Goal: Task Accomplishment & Management: Manage account settings

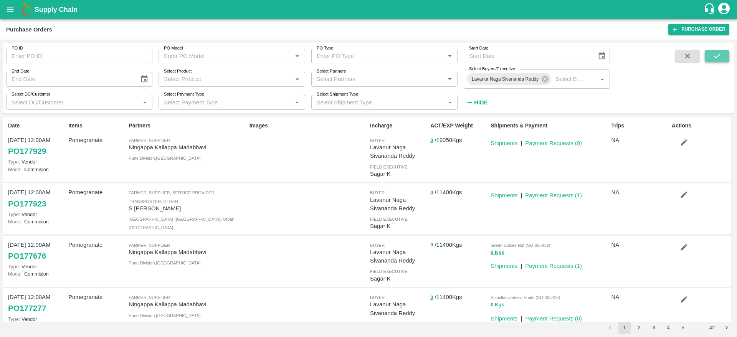
click at [723, 51] on button "submit" at bounding box center [717, 56] width 25 height 12
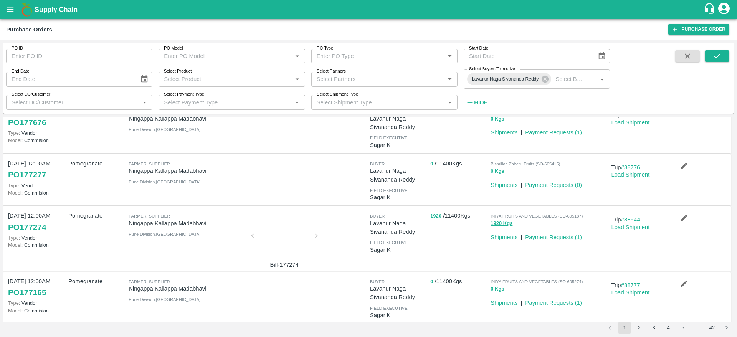
scroll to position [126, 0]
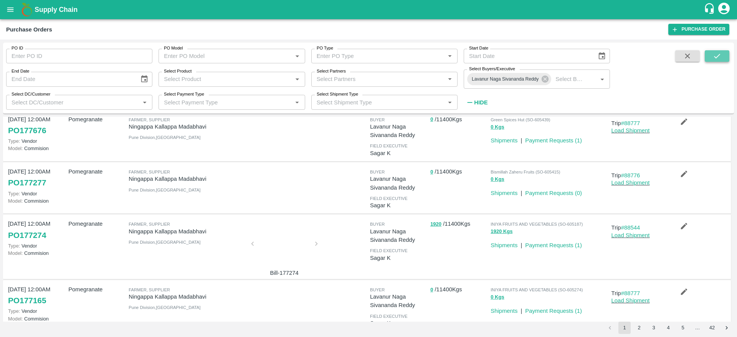
click at [716, 58] on icon "submit" at bounding box center [717, 56] width 6 height 5
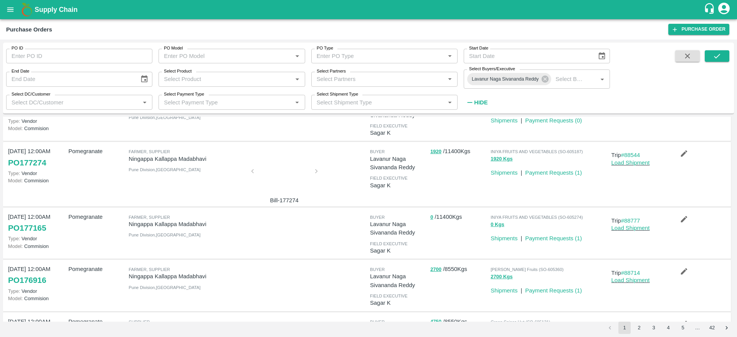
scroll to position [199, 0]
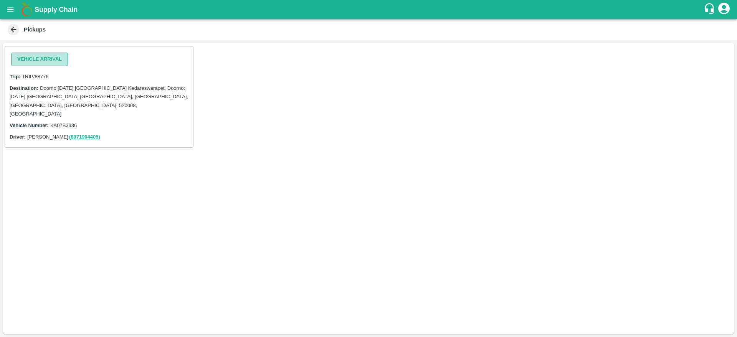
click at [26, 54] on button "Vehicle Arrival" at bounding box center [39, 59] width 57 height 13
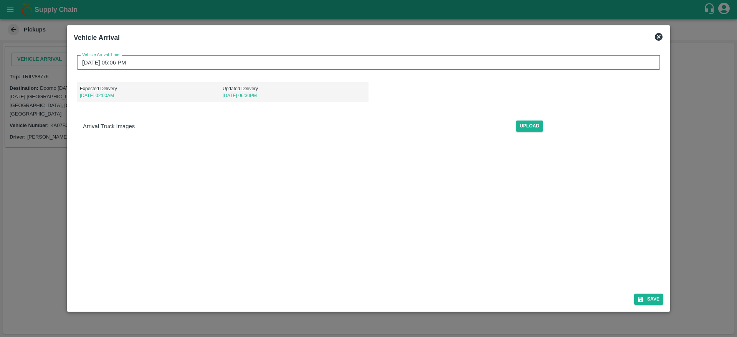
click at [157, 56] on input "22/09/2025 05:06 PM" at bounding box center [366, 62] width 578 height 15
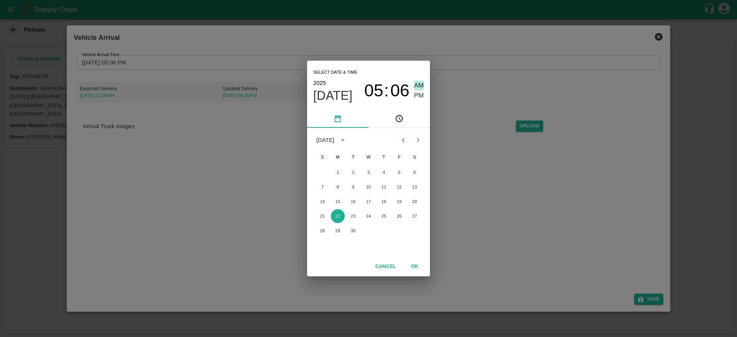
click at [422, 84] on span "AM" at bounding box center [419, 86] width 10 height 10
click at [401, 199] on button "19" at bounding box center [399, 202] width 14 height 14
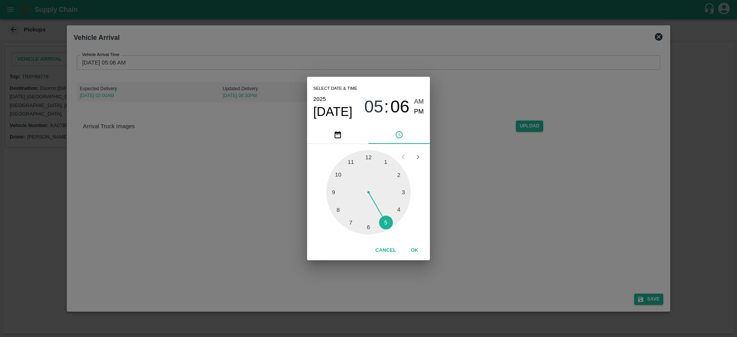
type input "19/09/2025 05:06 AM"
click at [487, 205] on div "Select date & time 2025 Sep 19 05 : 06 AM PM 1 2 3 4 5 6 7 8 9 10 11 12 Cancel …" at bounding box center [368, 168] width 737 height 337
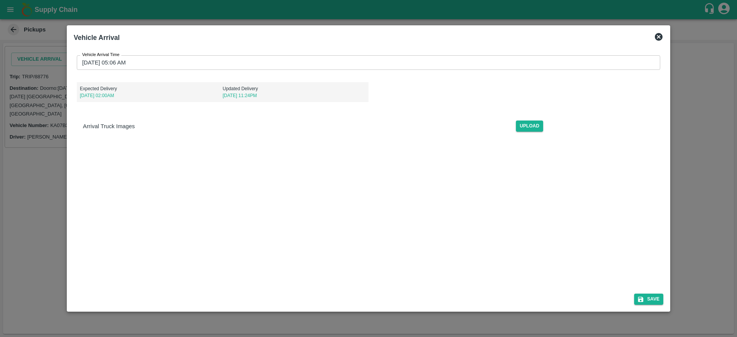
click at [635, 293] on div "Save" at bounding box center [369, 298] width 596 height 20
click at [652, 304] on button "Save" at bounding box center [648, 299] width 29 height 11
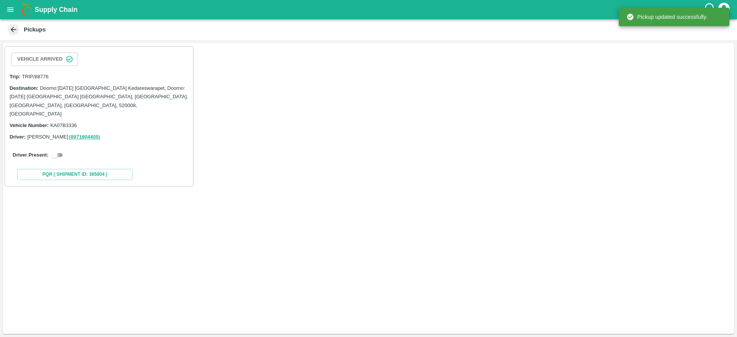
click at [55, 151] on input "checkbox" at bounding box center [55, 155] width 28 height 9
checkbox input "true"
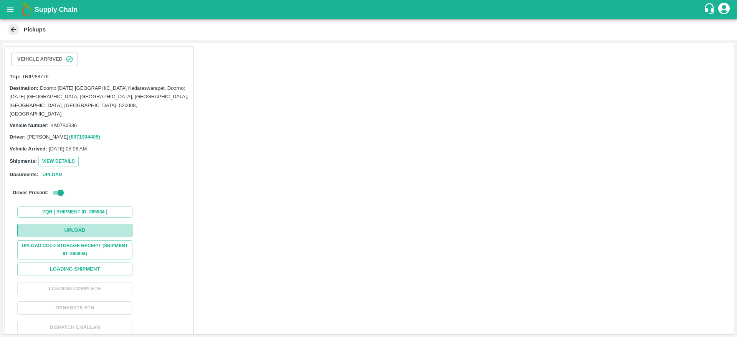
click at [105, 228] on button "Upload" at bounding box center [74, 230] width 115 height 13
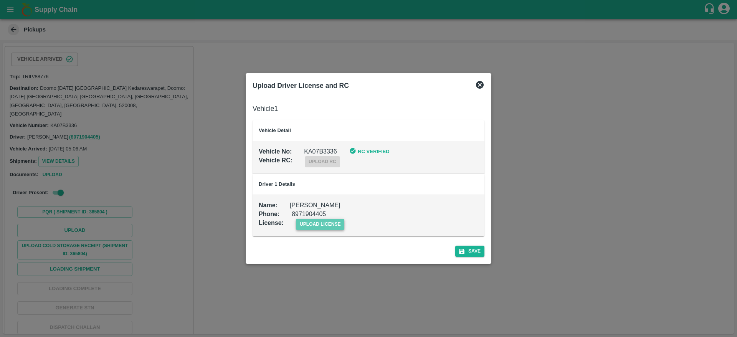
click at [323, 228] on span "upload license" at bounding box center [320, 224] width 49 height 11
click at [0, 0] on input "upload license" at bounding box center [0, 0] width 0 height 0
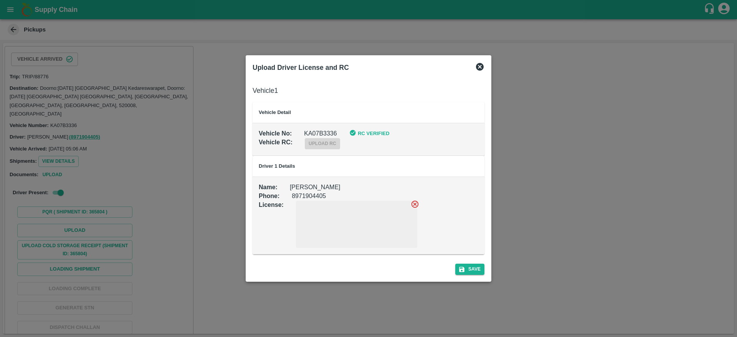
click at [472, 263] on div "Save" at bounding box center [369, 268] width 238 height 20
click at [472, 266] on button "Save" at bounding box center [469, 269] width 29 height 11
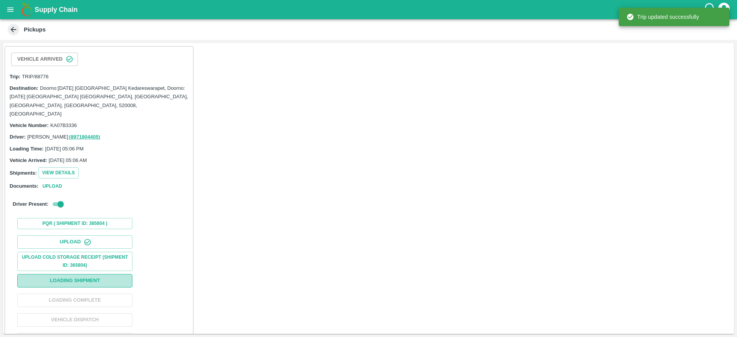
click at [104, 274] on button "Loading Shipment" at bounding box center [74, 280] width 115 height 13
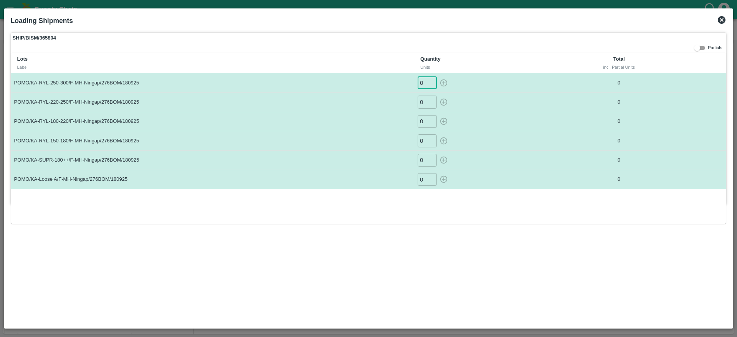
click at [427, 88] on input "0" at bounding box center [427, 82] width 19 height 13
type input "32"
click at [426, 103] on input "0" at bounding box center [427, 102] width 19 height 13
type input "23"
click at [426, 119] on input "0" at bounding box center [427, 121] width 19 height 13
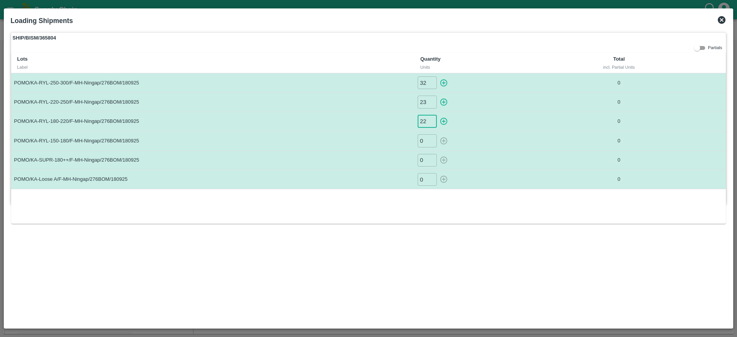
type input "22"
click at [425, 145] on input "0" at bounding box center [427, 140] width 19 height 13
type input "8"
click at [423, 162] on input "0" at bounding box center [427, 160] width 19 height 13
type input "20"
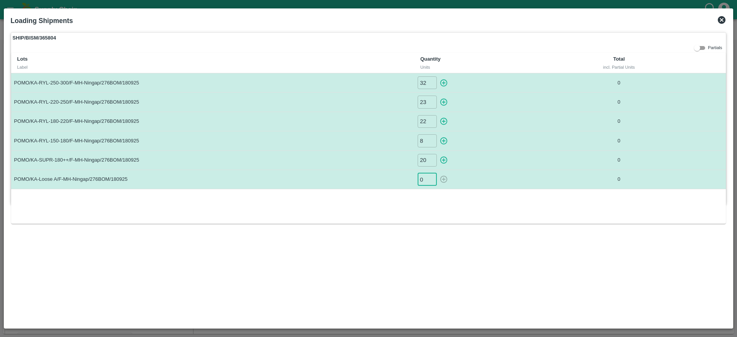
click at [426, 184] on input "0" at bounding box center [427, 179] width 19 height 13
type input "5"
click at [442, 81] on icon "button" at bounding box center [444, 83] width 8 height 8
type input "0"
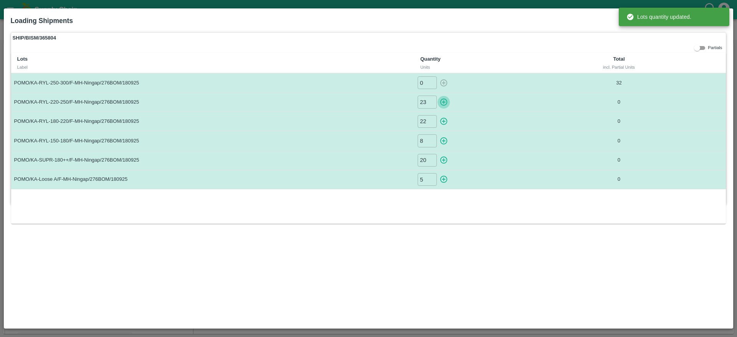
click at [443, 98] on icon "button" at bounding box center [444, 102] width 8 height 8
type input "0"
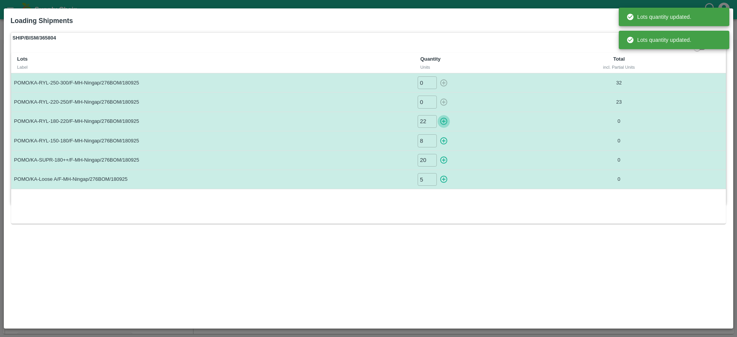
click at [441, 117] on icon "button" at bounding box center [444, 121] width 8 height 8
type input "0"
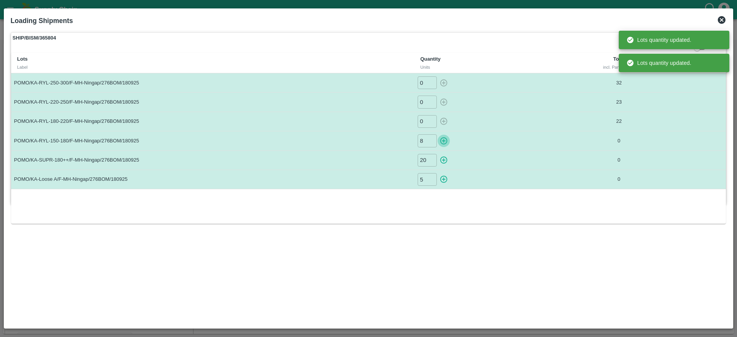
click at [442, 143] on icon "button" at bounding box center [444, 140] width 7 height 7
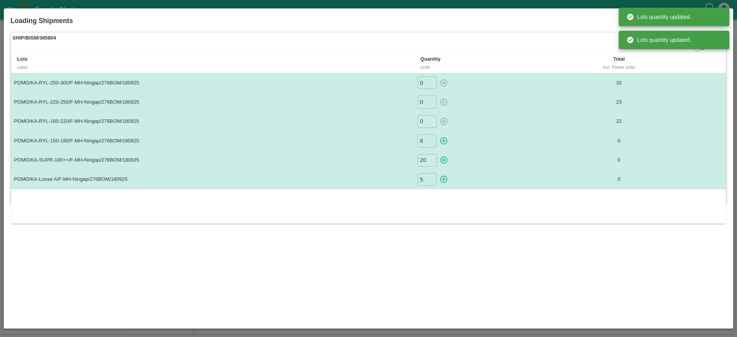
type input "0"
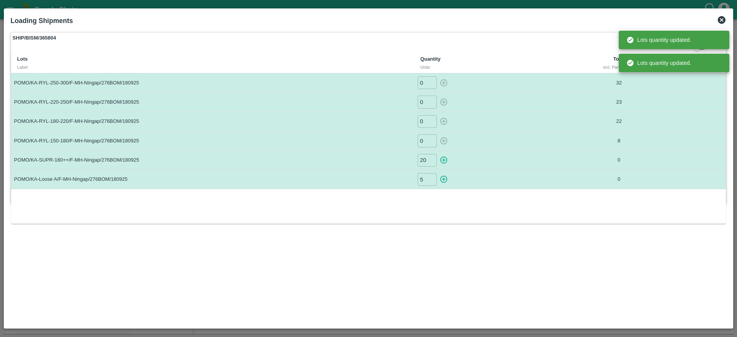
click at [446, 167] on td "20 ​" at bounding box center [485, 160] width 142 height 19
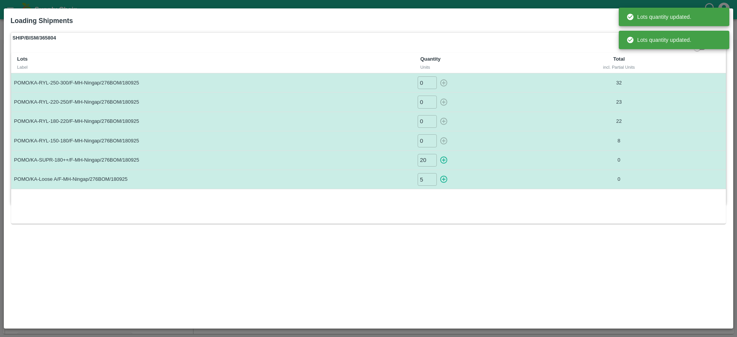
click at [444, 162] on icon "button" at bounding box center [444, 160] width 8 height 8
type input "0"
click at [442, 177] on icon "button" at bounding box center [444, 179] width 7 height 7
type input "0"
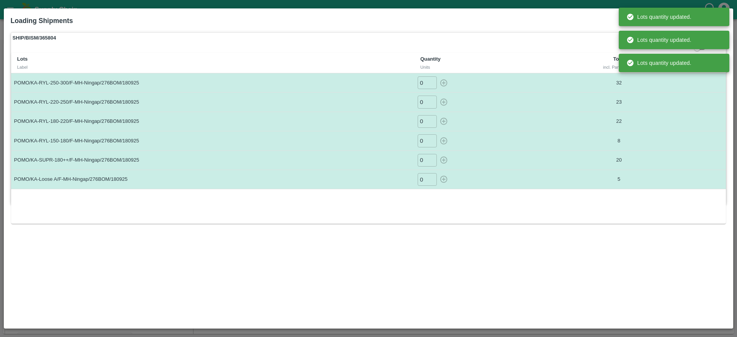
click at [528, 209] on div "Lots Label Quantity Units Total incl. Partial Units POMO/KA-RYL-250-300/F-MH-Ni…" at bounding box center [368, 138] width 715 height 171
click at [546, 63] on th "Quantity Units" at bounding box center [485, 63] width 142 height 20
click at [699, 56] on th at bounding box center [704, 63] width 45 height 20
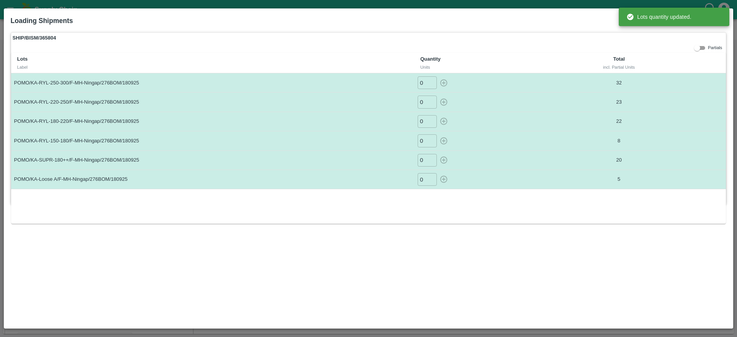
click at [722, 27] on div "Lots quantity updated." at bounding box center [674, 16] width 111 height 23
click at [724, 16] on icon at bounding box center [721, 19] width 9 height 9
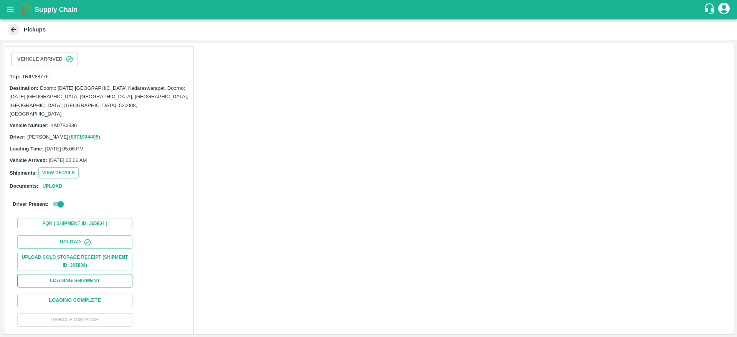
scroll to position [33, 0]
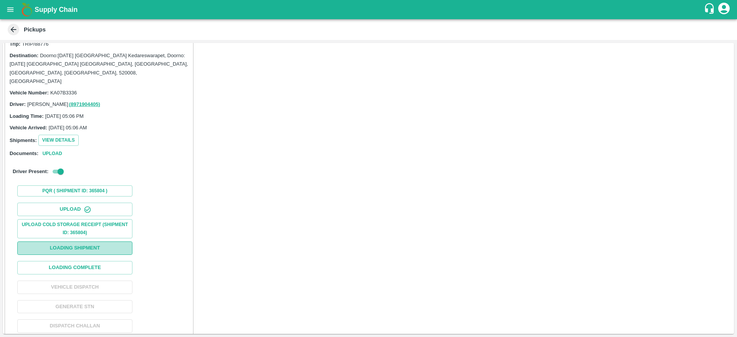
click at [99, 245] on button "Loading Shipment" at bounding box center [74, 248] width 115 height 13
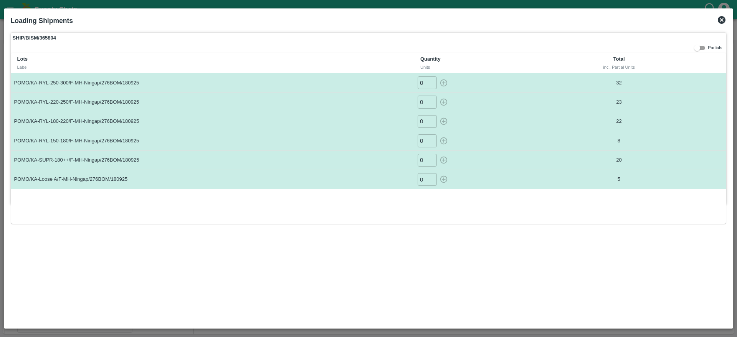
click at [722, 19] on icon at bounding box center [721, 19] width 9 height 9
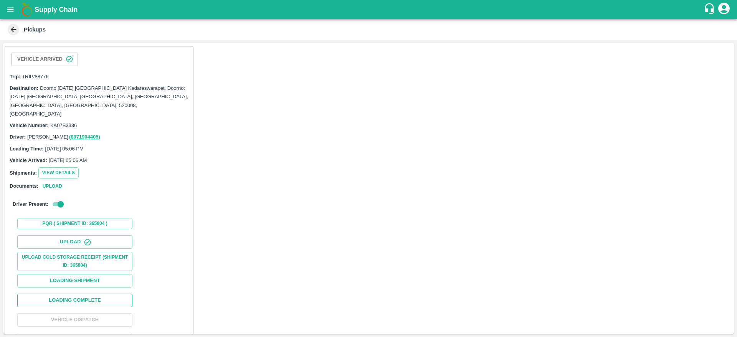
click at [80, 294] on button "Loading Complete" at bounding box center [74, 300] width 115 height 13
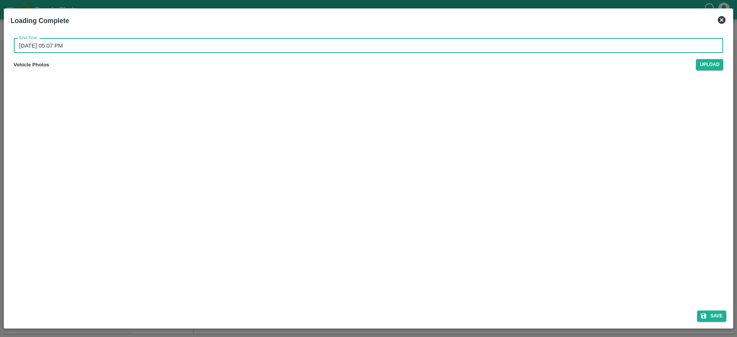
click at [210, 43] on input "22/09/2025 05:07 PM" at bounding box center [366, 45] width 705 height 15
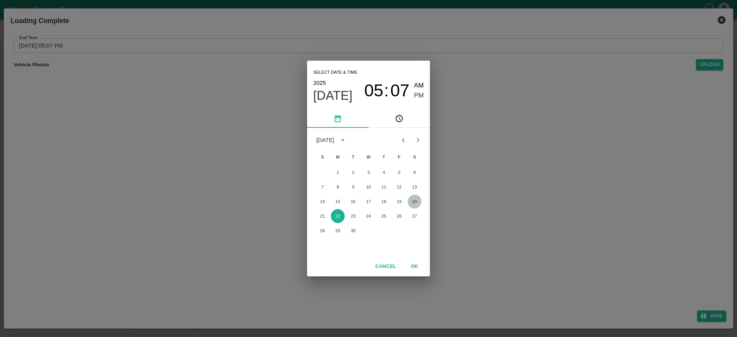
click at [415, 201] on button "20" at bounding box center [415, 202] width 14 height 14
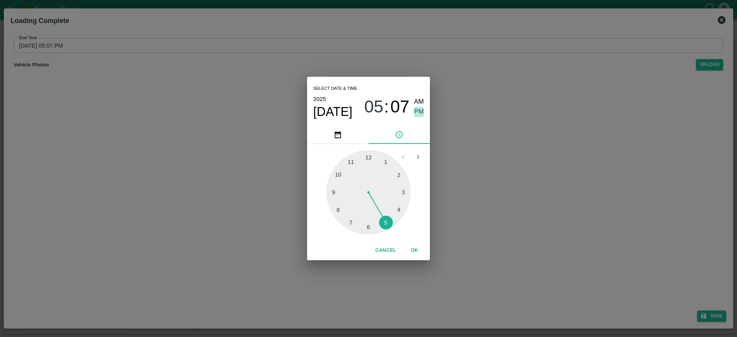
click at [424, 112] on span "PM" at bounding box center [419, 112] width 10 height 10
click at [417, 253] on button "OK" at bounding box center [414, 250] width 25 height 13
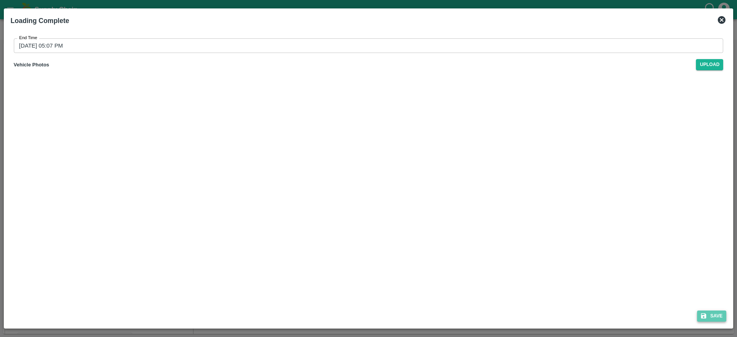
click at [711, 316] on button "Save" at bounding box center [711, 316] width 29 height 11
type input "22/09/2025 05:07 PM"
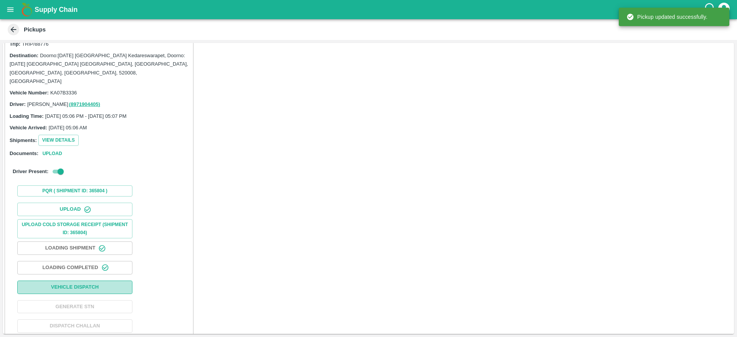
click at [109, 281] on button "Vehicle Dispatch" at bounding box center [74, 287] width 115 height 13
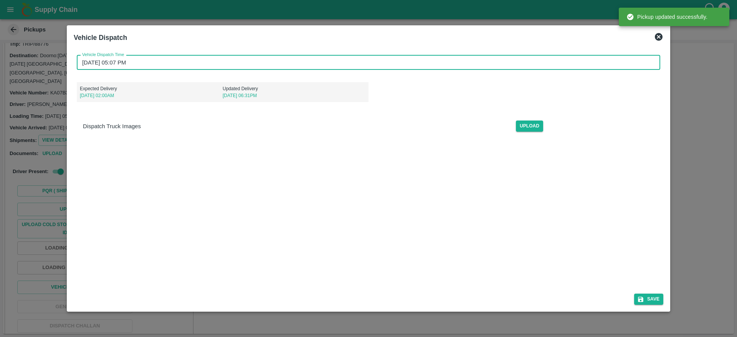
click at [368, 63] on input "22/09/2025 05:07 PM" at bounding box center [366, 62] width 578 height 15
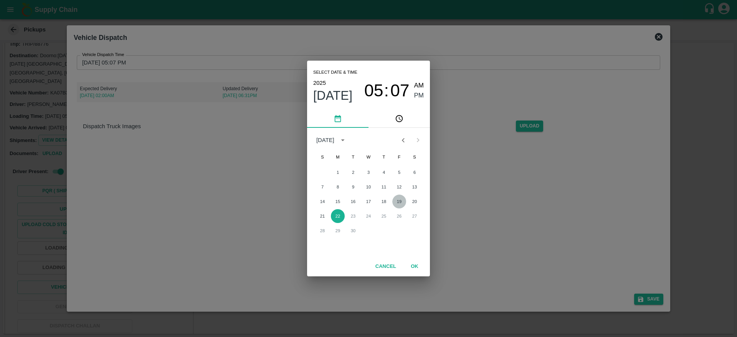
click at [396, 197] on button "19" at bounding box center [399, 202] width 14 height 14
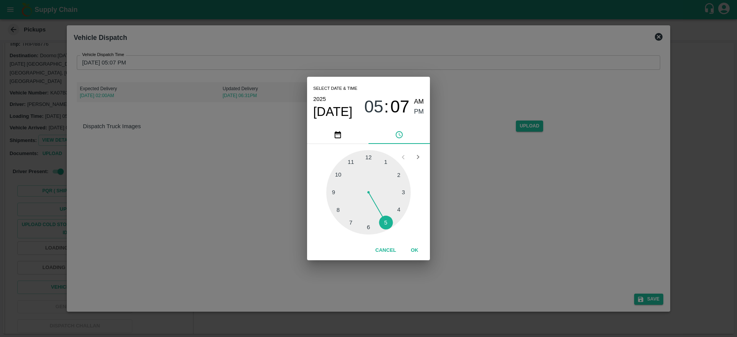
click at [396, 197] on div at bounding box center [368, 192] width 84 height 84
click at [370, 112] on span "03" at bounding box center [373, 107] width 19 height 20
click at [338, 166] on div at bounding box center [368, 192] width 84 height 84
type input "19/09/2025 10:07 PM"
click at [416, 116] on span "PM" at bounding box center [419, 112] width 10 height 10
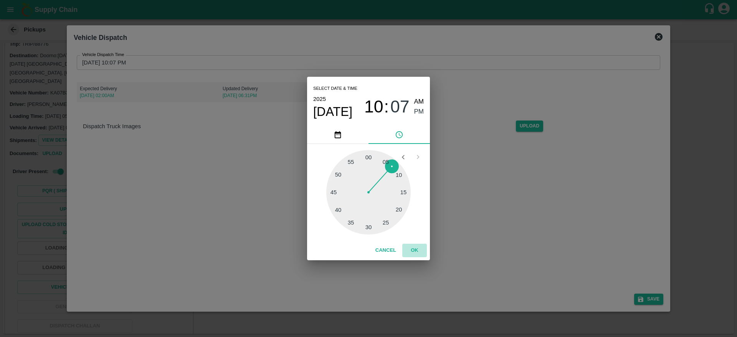
click at [415, 246] on button "OK" at bounding box center [414, 250] width 25 height 13
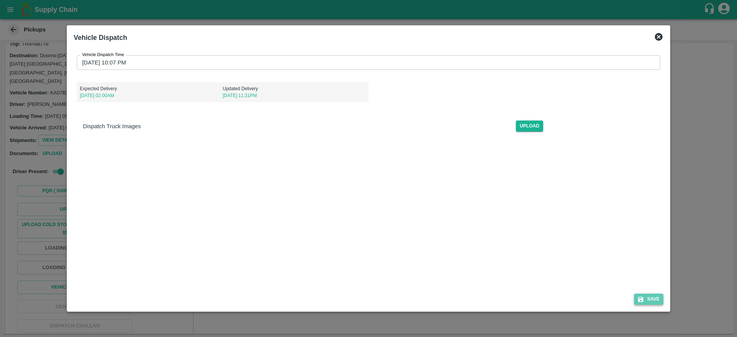
click at [643, 297] on icon "submit" at bounding box center [640, 299] width 5 height 5
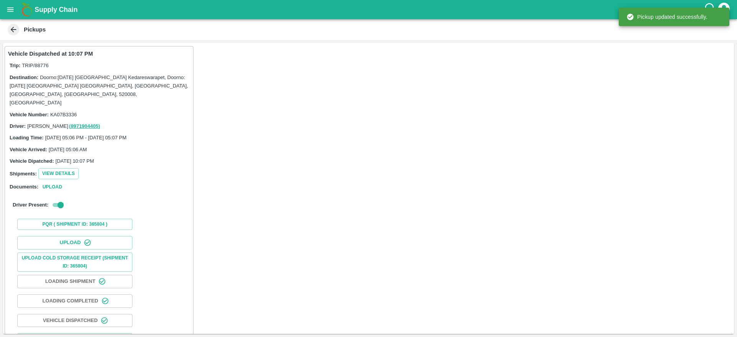
scroll to position [33, 0]
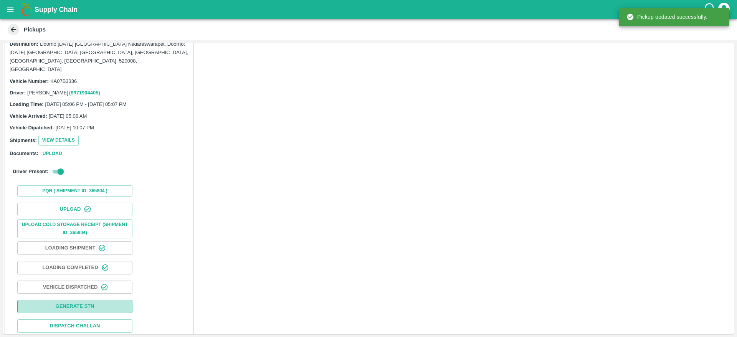
click at [94, 300] on button "Generate STN" at bounding box center [74, 306] width 115 height 13
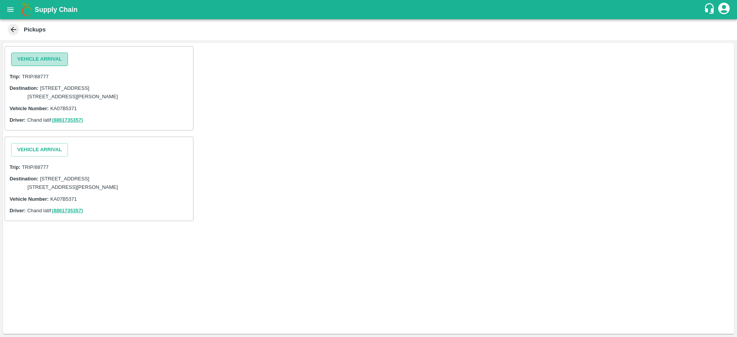
click at [54, 55] on button "Vehicle Arrival" at bounding box center [39, 59] width 57 height 13
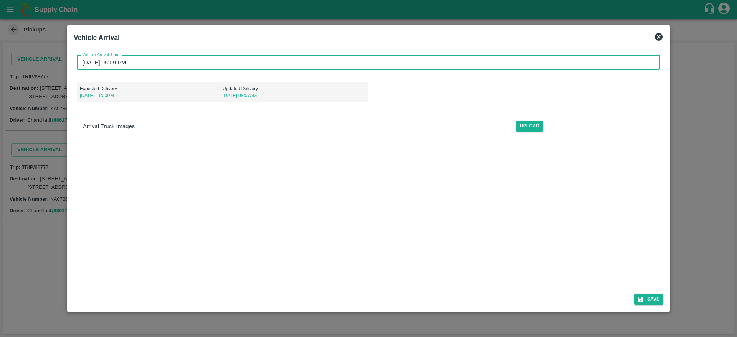
click at [146, 63] on input "[DATE] 05:09 PM" at bounding box center [366, 62] width 578 height 15
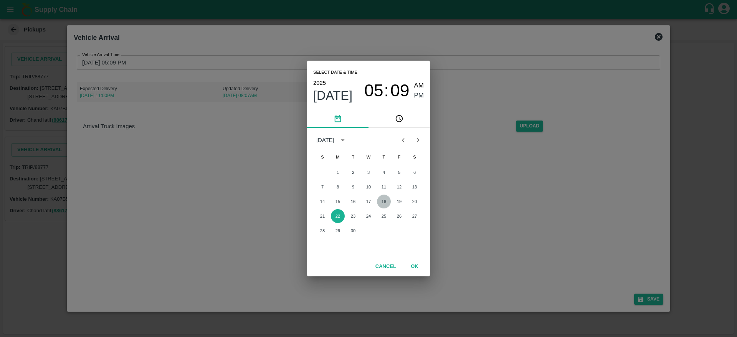
click at [388, 204] on button "18" at bounding box center [384, 202] width 14 height 14
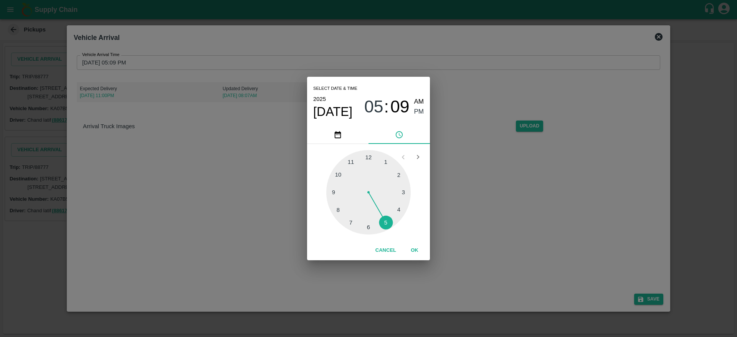
type input "[DATE] 05:09 PM"
click at [420, 113] on span "PM" at bounding box center [419, 112] width 10 height 10
click at [410, 255] on button "OK" at bounding box center [414, 250] width 25 height 13
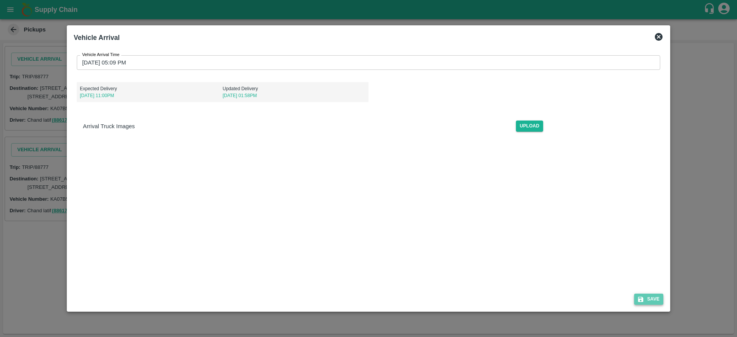
click at [651, 300] on button "Save" at bounding box center [648, 299] width 29 height 11
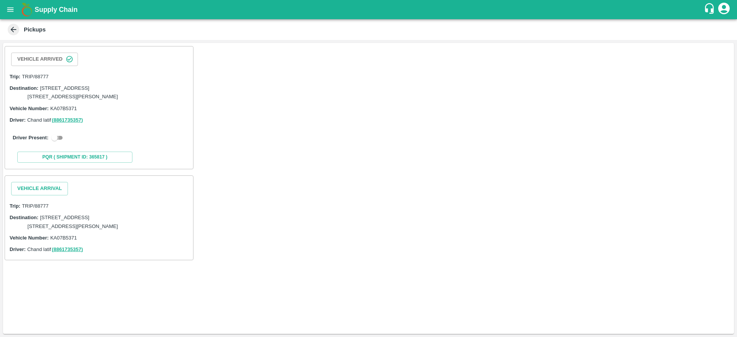
click at [57, 142] on input "checkbox" at bounding box center [55, 137] width 28 height 9
checkbox input "true"
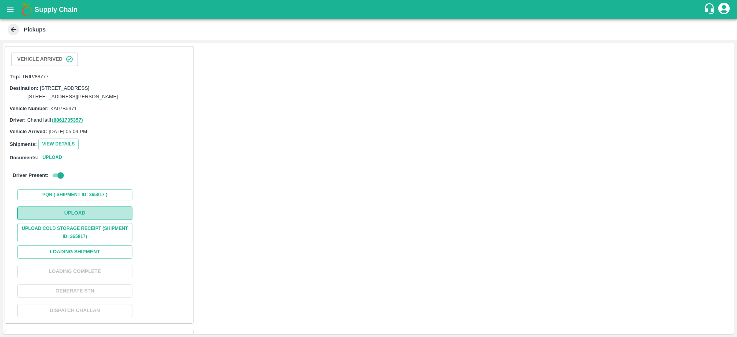
click at [94, 220] on button "Upload" at bounding box center [74, 213] width 115 height 13
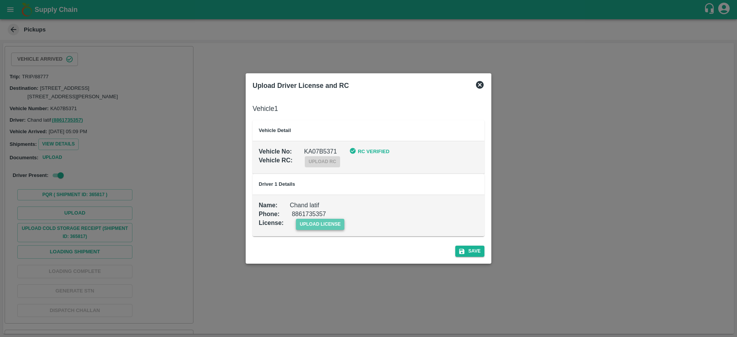
click at [318, 227] on span "upload license" at bounding box center [320, 224] width 49 height 11
click at [0, 0] on input "upload license" at bounding box center [0, 0] width 0 height 0
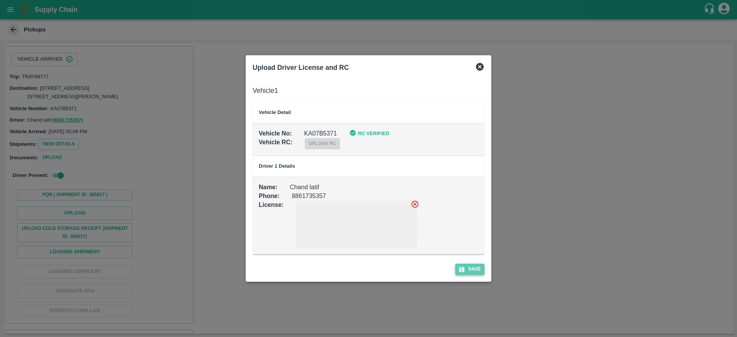
click at [468, 270] on button "Save" at bounding box center [469, 269] width 29 height 11
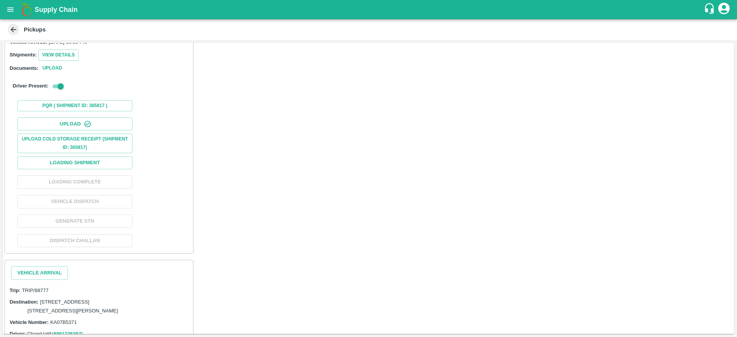
scroll to position [144, 0]
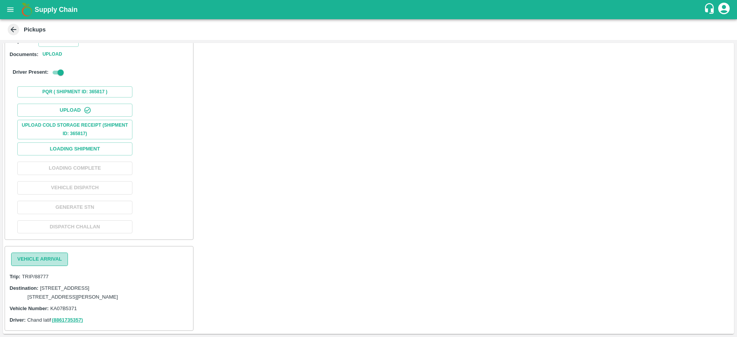
click at [50, 253] on button "Vehicle Arrival" at bounding box center [39, 259] width 57 height 13
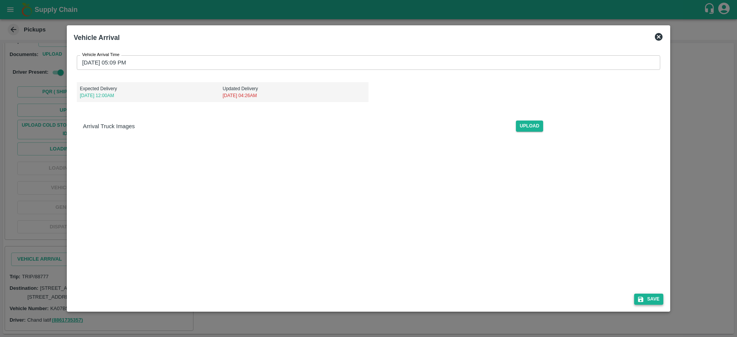
click at [652, 299] on button "Save" at bounding box center [648, 299] width 29 height 11
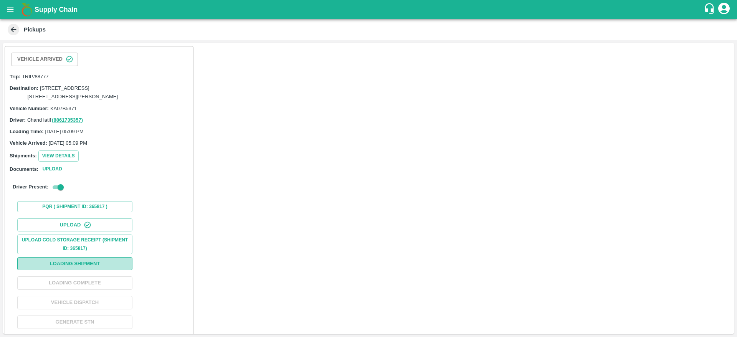
click at [121, 271] on button "Loading Shipment" at bounding box center [74, 263] width 115 height 13
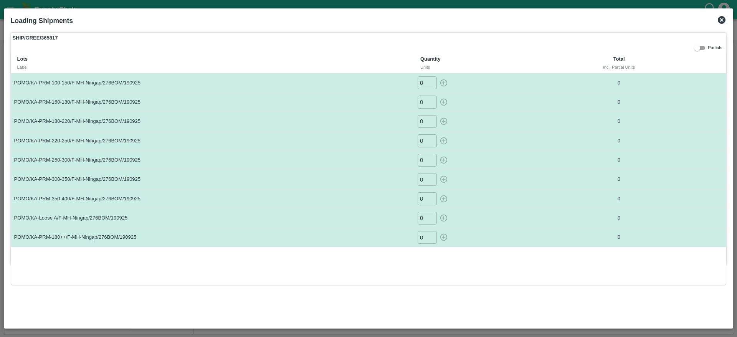
click at [720, 20] on icon at bounding box center [722, 20] width 8 height 8
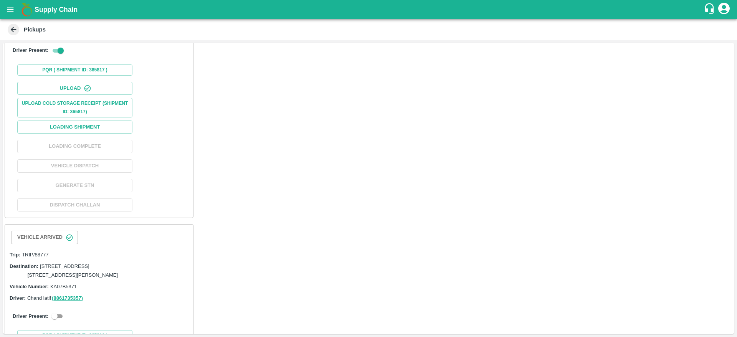
scroll to position [183, 0]
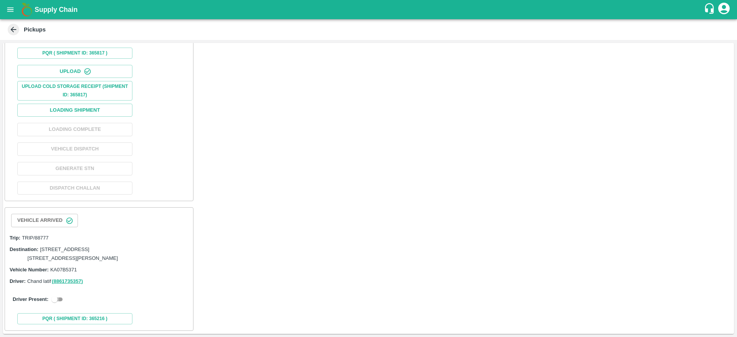
click at [58, 304] on input "checkbox" at bounding box center [55, 299] width 28 height 9
checkbox input "true"
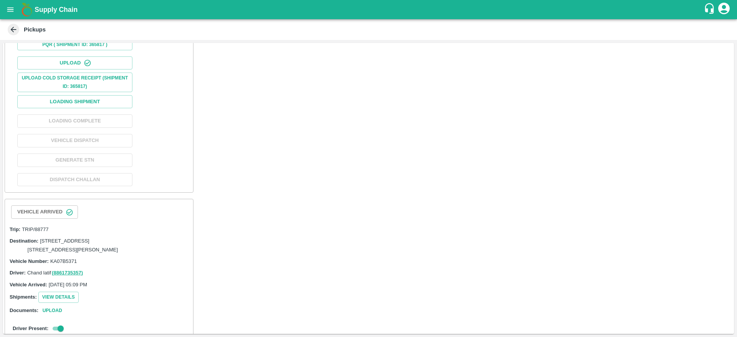
scroll to position [357, 0]
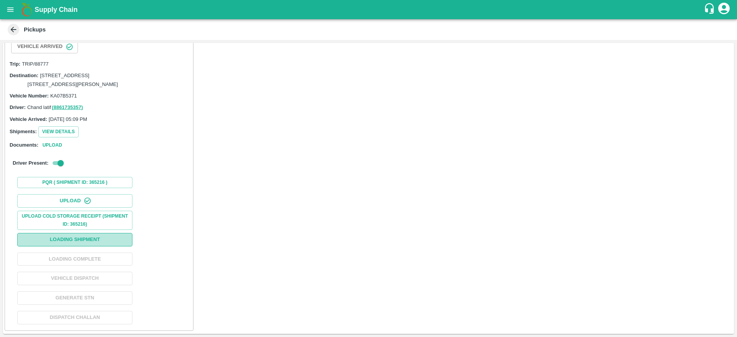
click at [101, 243] on button "Loading Shipment" at bounding box center [74, 239] width 115 height 13
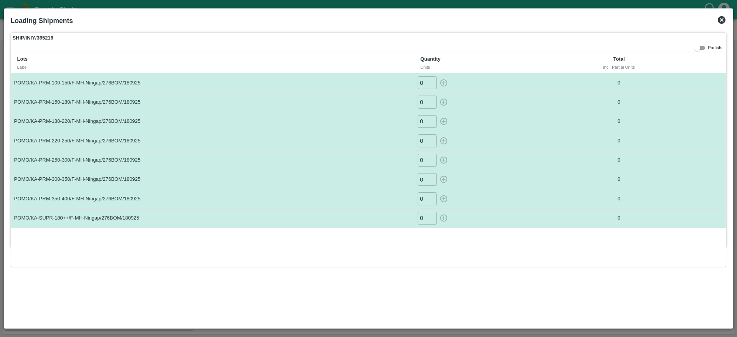
click at [718, 23] on icon at bounding box center [721, 19] width 9 height 9
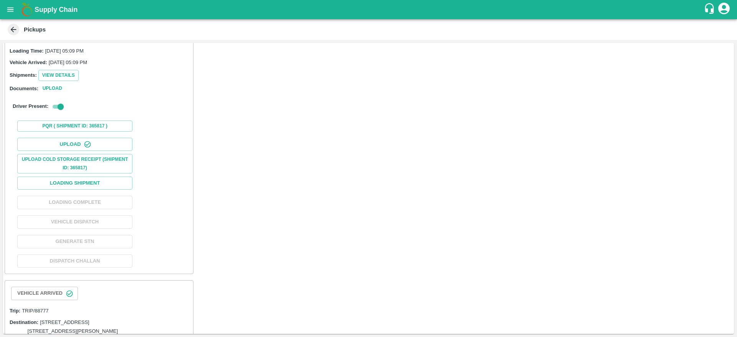
scroll to position [88, 0]
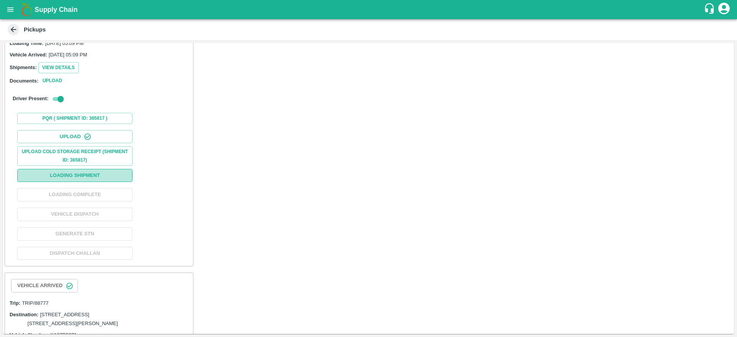
click at [105, 182] on button "Loading Shipment" at bounding box center [74, 175] width 115 height 13
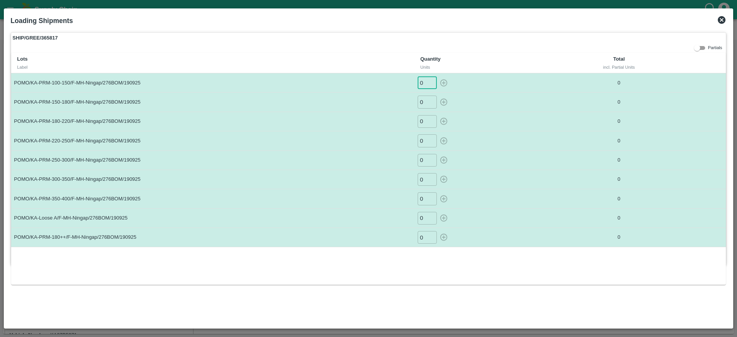
click at [425, 85] on input "0" at bounding box center [427, 82] width 19 height 13
type input "0"
type input "10"
click at [425, 102] on input "0" at bounding box center [427, 102] width 19 height 13
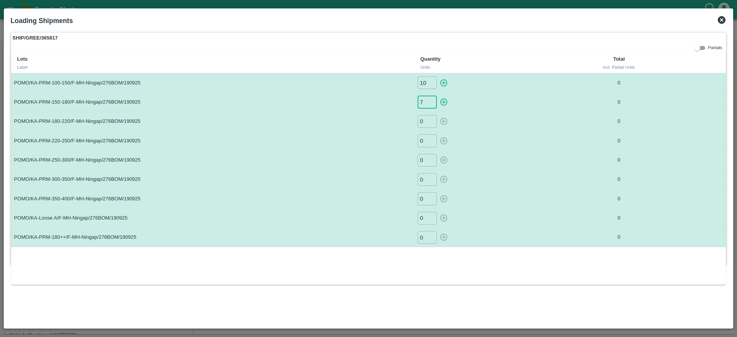
type input "7"
click at [425, 122] on input "0" at bounding box center [427, 121] width 19 height 13
type input "21"
click at [425, 140] on input "0" at bounding box center [427, 140] width 19 height 13
type input "30"
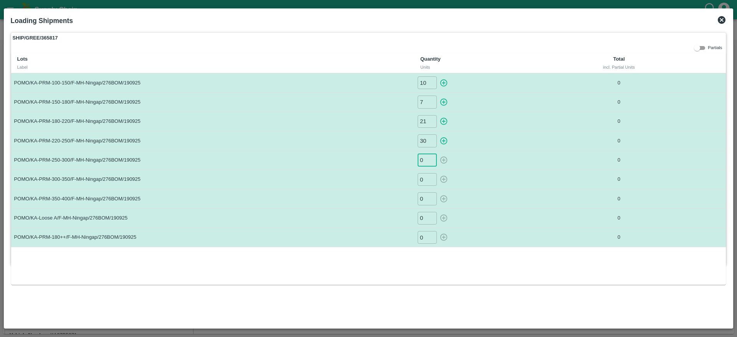
click at [424, 158] on input "0" at bounding box center [427, 160] width 19 height 13
type input "25"
click at [426, 177] on input "0" at bounding box center [427, 179] width 19 height 13
type input "21"
click at [426, 205] on input "0" at bounding box center [427, 198] width 19 height 13
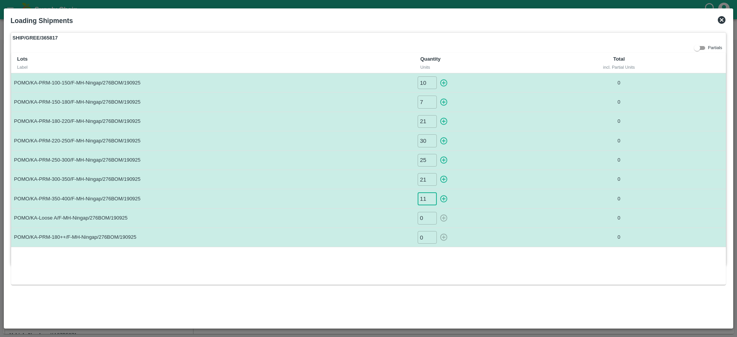
type input "11"
click at [426, 221] on input "0" at bounding box center [427, 218] width 19 height 13
type input "8"
click at [424, 238] on input "0" at bounding box center [427, 237] width 19 height 13
type input "42"
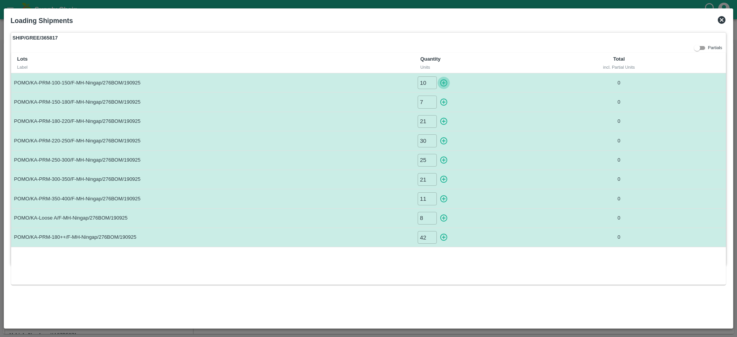
click at [446, 83] on icon "button" at bounding box center [444, 83] width 8 height 8
type input "0"
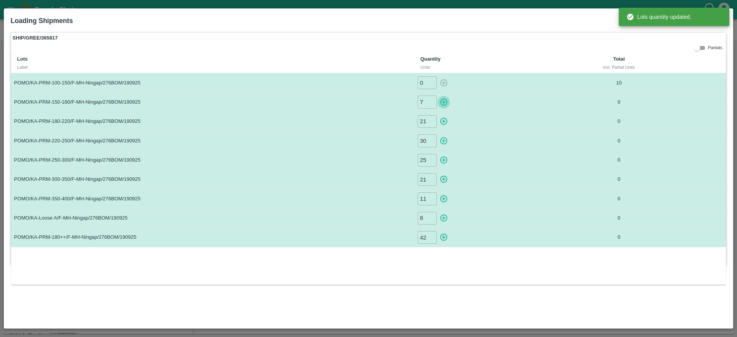
click at [441, 101] on icon "button" at bounding box center [444, 102] width 8 height 8
type input "0"
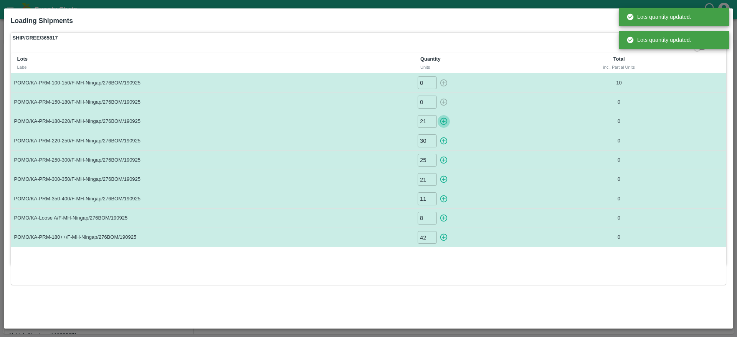
click at [444, 123] on icon "button" at bounding box center [444, 121] width 8 height 8
click at [443, 144] on icon "button" at bounding box center [444, 140] width 7 height 7
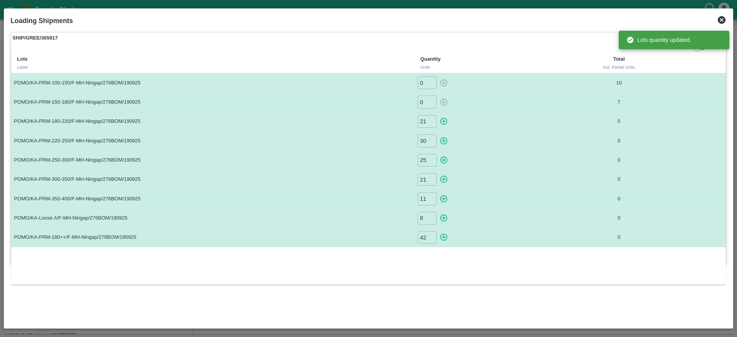
type input "0"
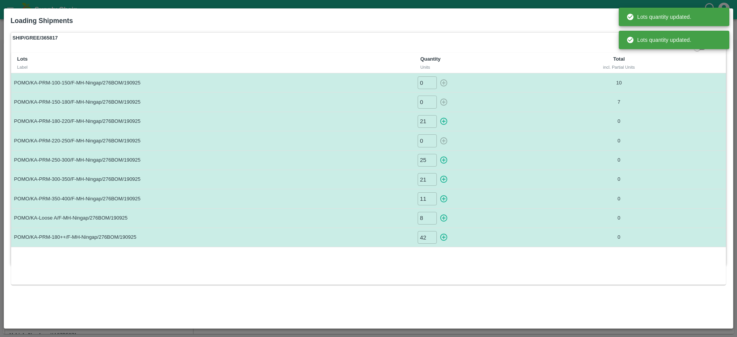
type input "0"
type input "30"
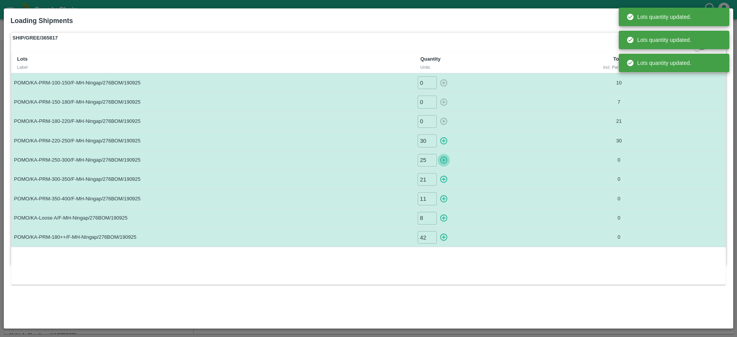
click at [443, 156] on icon "button" at bounding box center [444, 160] width 8 height 8
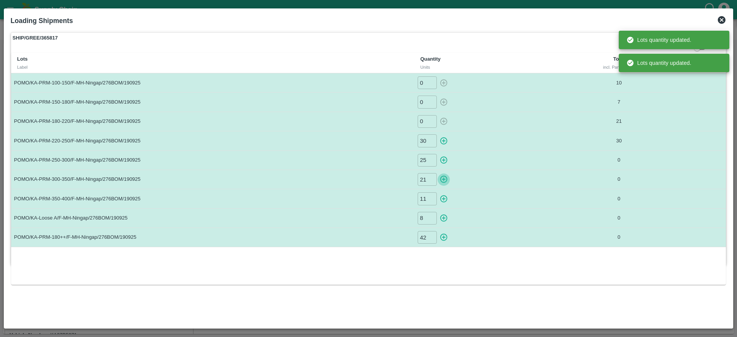
click at [443, 177] on icon "button" at bounding box center [444, 179] width 8 height 8
type input "0"
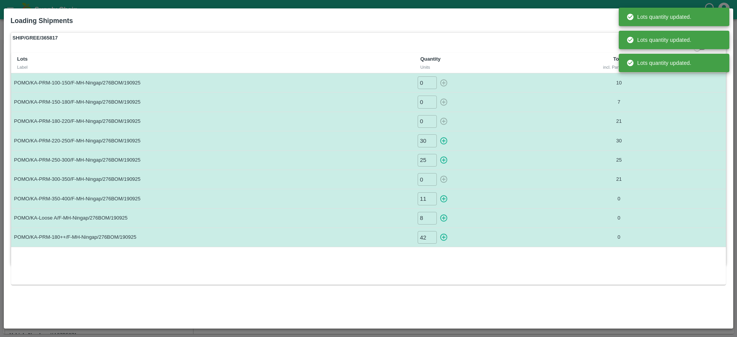
click at [443, 192] on button "button" at bounding box center [444, 198] width 12 height 13
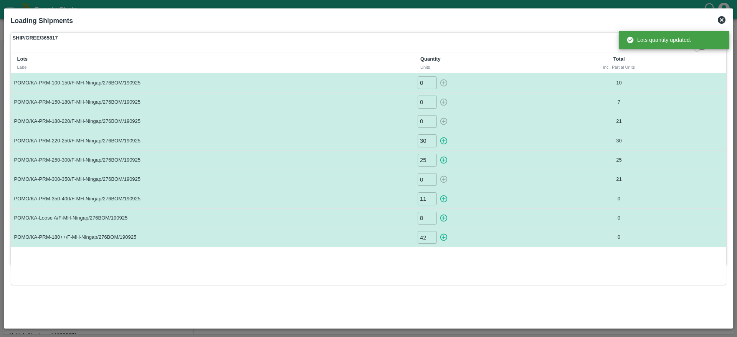
type input "0"
type input "21"
type input "11"
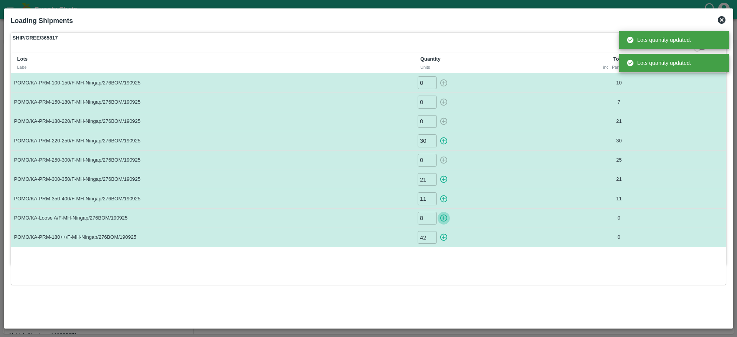
click at [443, 217] on icon "button" at bounding box center [444, 218] width 8 height 8
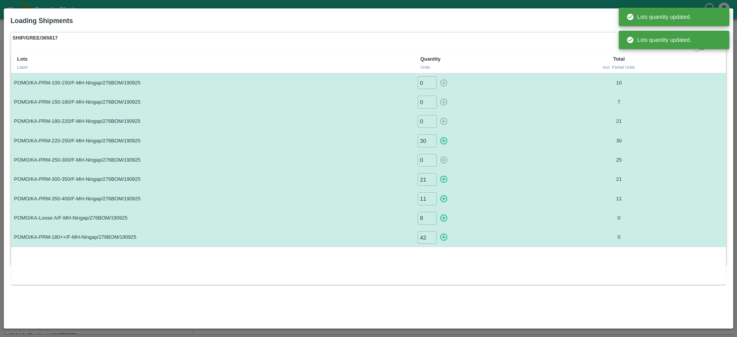
type input "0"
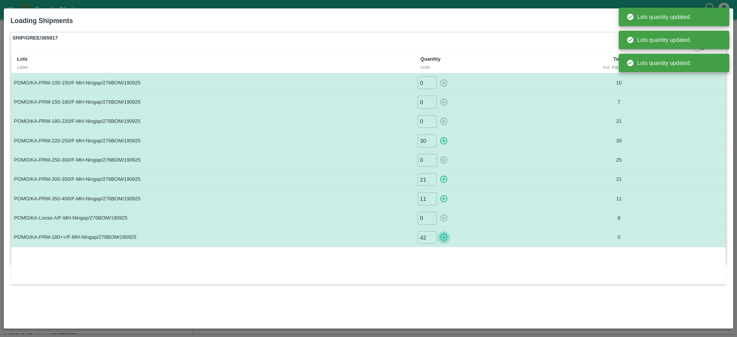
click at [444, 235] on icon "button" at bounding box center [444, 237] width 8 height 8
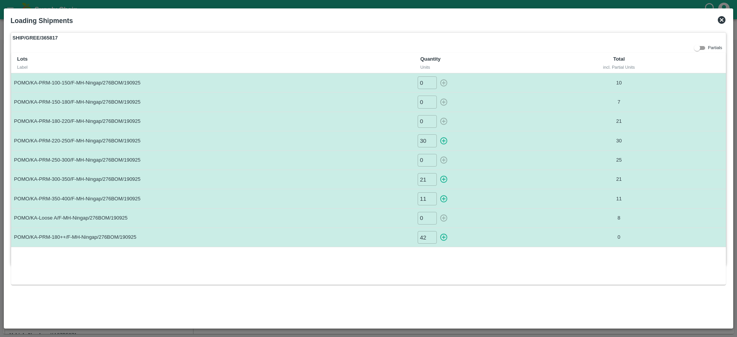
type input "0"
click at [720, 23] on icon at bounding box center [721, 19] width 9 height 9
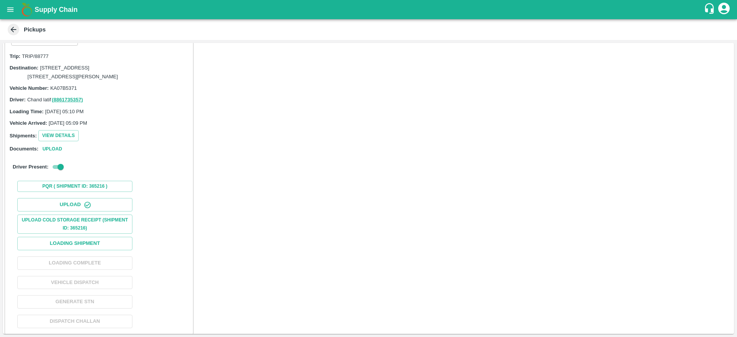
scroll to position [336, 0]
click at [111, 249] on button "Loading Shipment" at bounding box center [74, 242] width 115 height 13
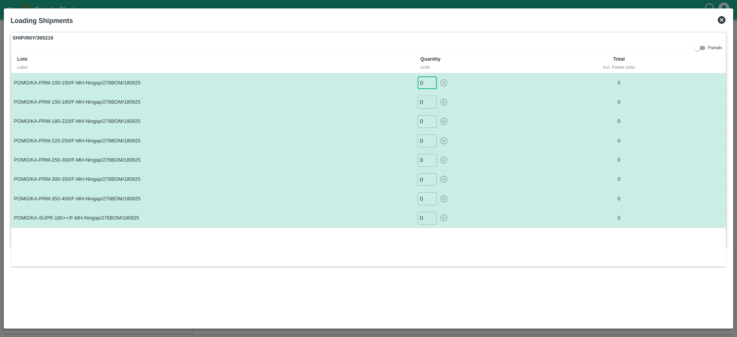
click at [421, 82] on input "0" at bounding box center [427, 82] width 19 height 13
type input "17"
click at [421, 103] on input "0" at bounding box center [427, 102] width 19 height 13
click at [421, 101] on input "015" at bounding box center [427, 102] width 19 height 13
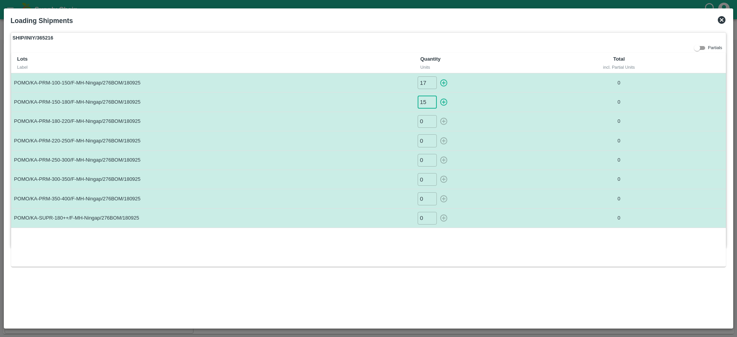
scroll to position [0, 0]
type input "15"
click at [428, 123] on input "0" at bounding box center [427, 121] width 19 height 13
type input "22"
click at [428, 138] on input "0" at bounding box center [427, 140] width 19 height 13
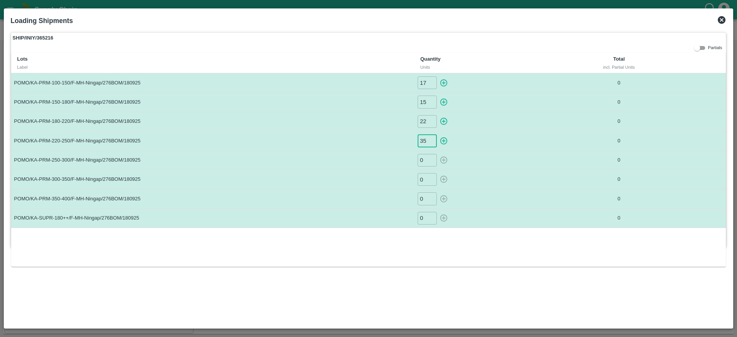
type input "35"
click at [427, 162] on input "0" at bounding box center [427, 160] width 19 height 13
type input "20"
click at [424, 182] on input "0" at bounding box center [427, 179] width 19 height 13
type input "16"
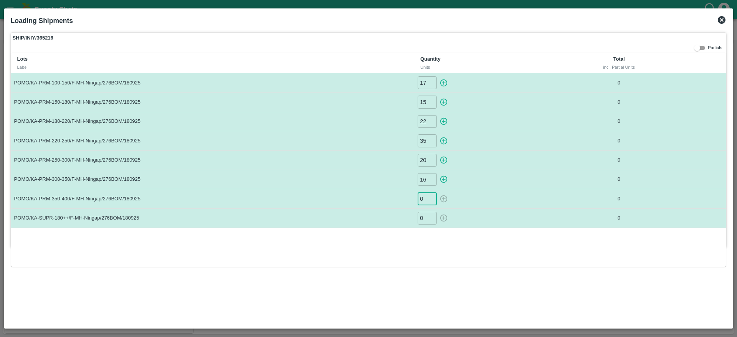
click at [423, 200] on input "0" at bounding box center [427, 198] width 19 height 13
type input "10"
click at [423, 222] on input "0" at bounding box center [427, 218] width 19 height 13
type input "40"
click at [445, 82] on icon "button" at bounding box center [444, 83] width 8 height 8
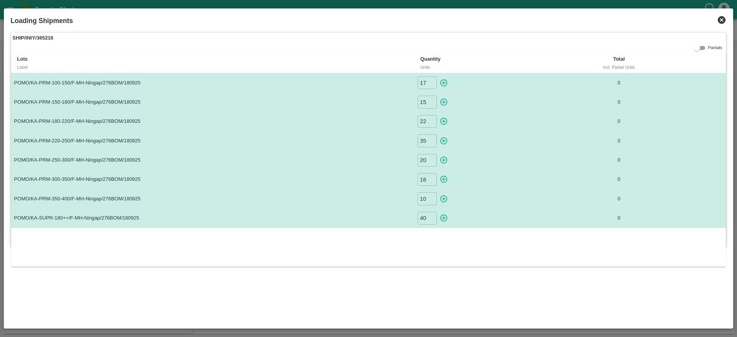
type input "0"
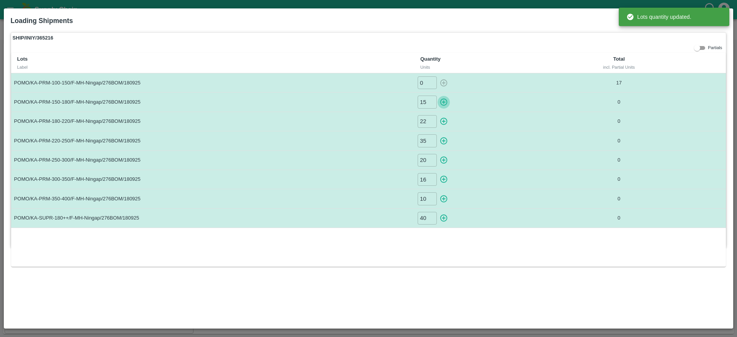
click at [441, 108] on button "button" at bounding box center [444, 102] width 12 height 13
type input "0"
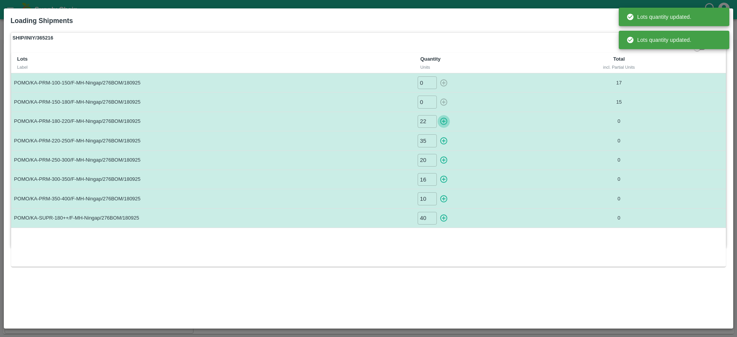
click at [444, 120] on icon "button" at bounding box center [444, 121] width 8 height 8
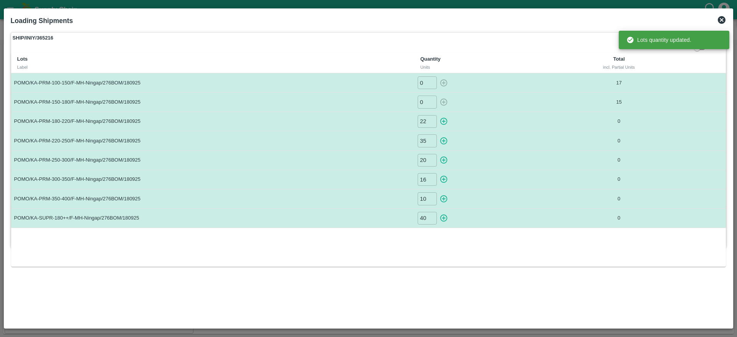
type input "0"
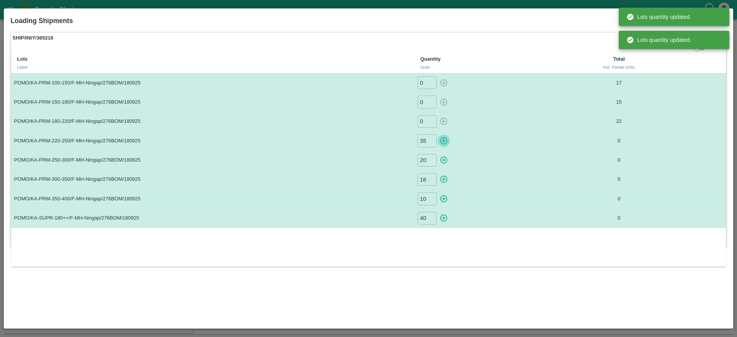
click at [442, 136] on button "button" at bounding box center [444, 140] width 12 height 13
type input "0"
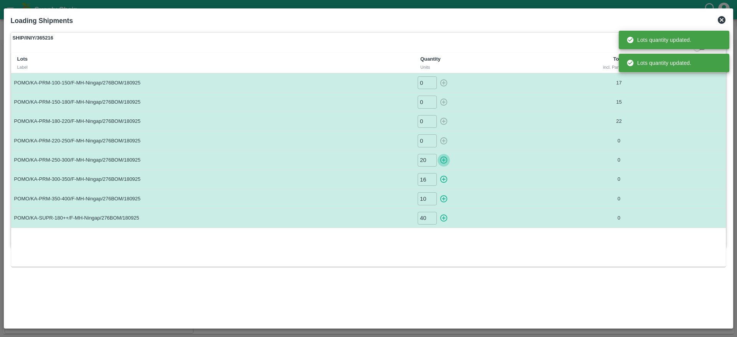
click at [442, 160] on icon "button" at bounding box center [444, 160] width 8 height 8
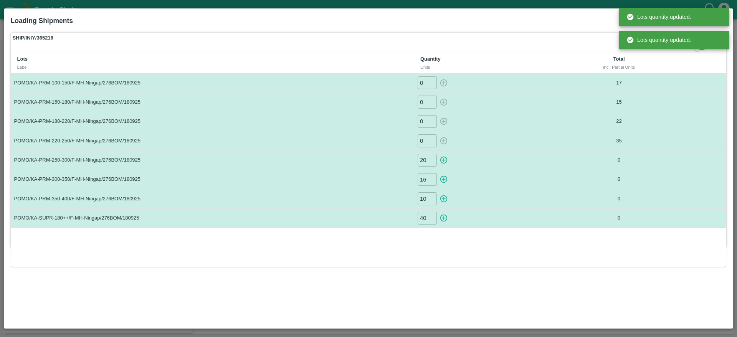
type input "0"
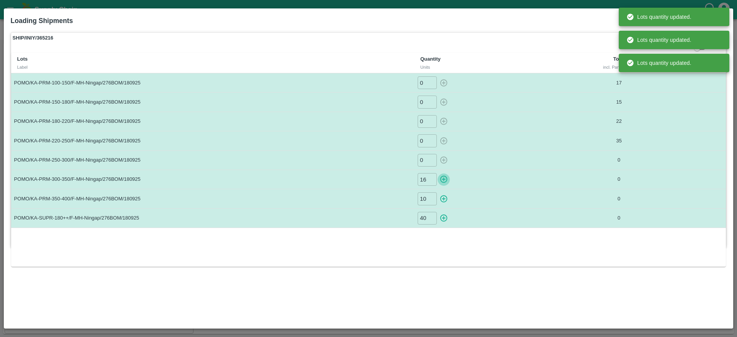
click at [442, 179] on icon "button" at bounding box center [444, 179] width 8 height 8
type input "0"
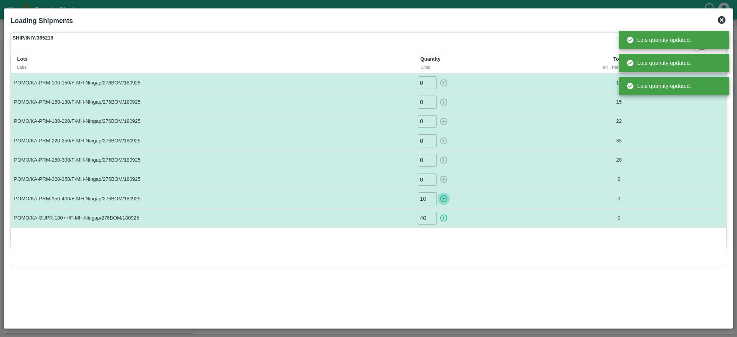
click at [442, 193] on button "button" at bounding box center [444, 198] width 12 height 13
type input "0"
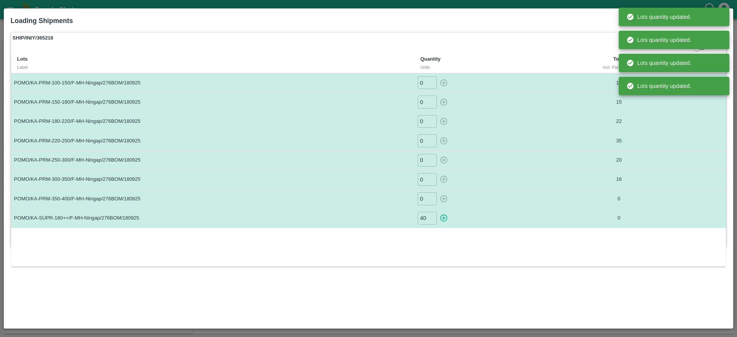
click at [442, 211] on td "40 ​" at bounding box center [485, 218] width 142 height 19
click at [444, 218] on icon "button" at bounding box center [444, 218] width 7 height 7
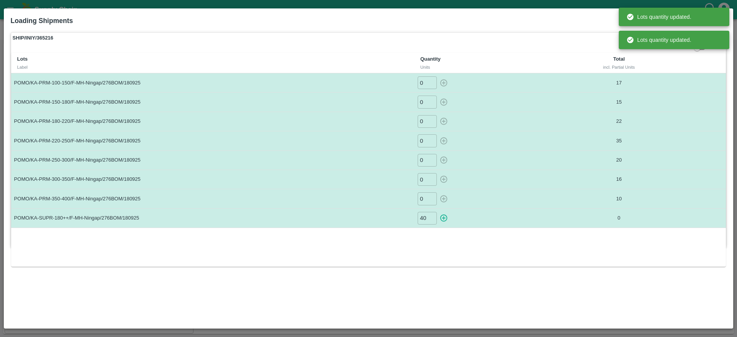
type input "0"
click at [465, 244] on div "Lots Label Quantity Units Total incl. Partial Units POMO/KA-PRM-100-150/F-MH-[G…" at bounding box center [368, 160] width 715 height 214
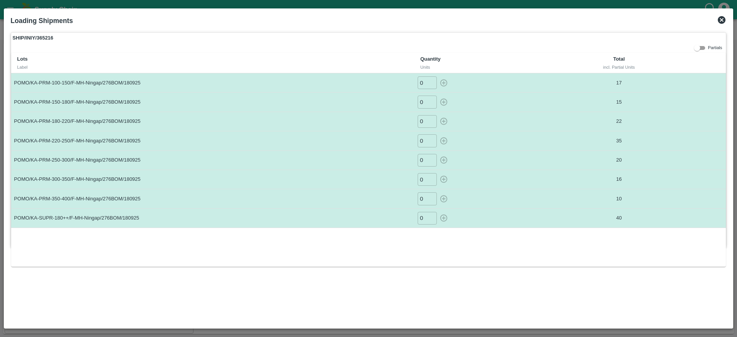
click at [724, 16] on icon at bounding box center [721, 19] width 9 height 9
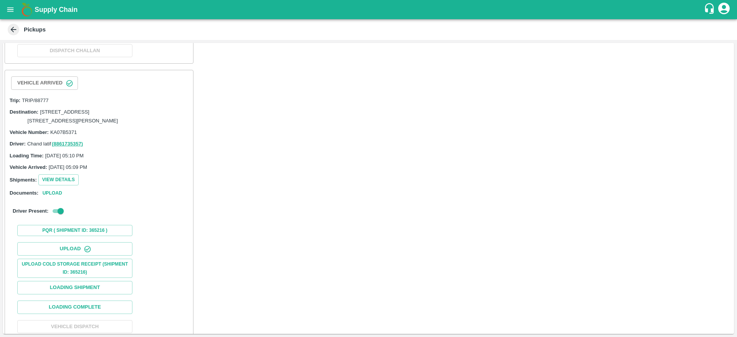
scroll to position [368, 0]
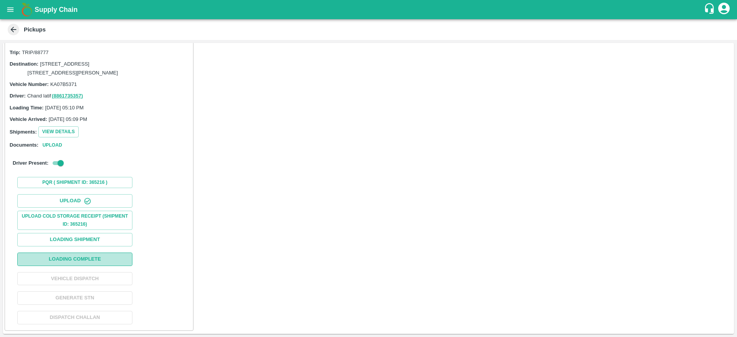
click at [120, 258] on button "Loading Complete" at bounding box center [74, 259] width 115 height 13
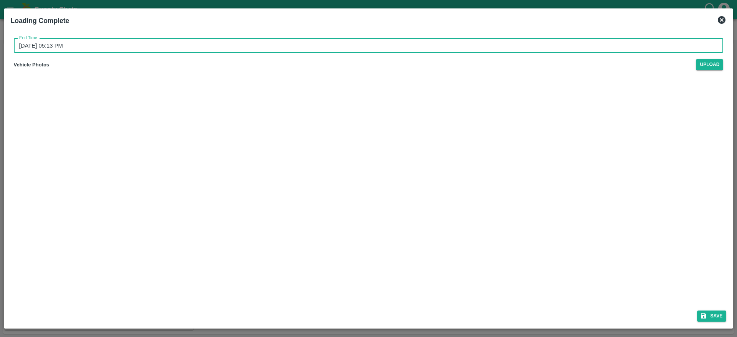
click at [263, 42] on input "[DATE] 05:13 PM" at bounding box center [366, 45] width 705 height 15
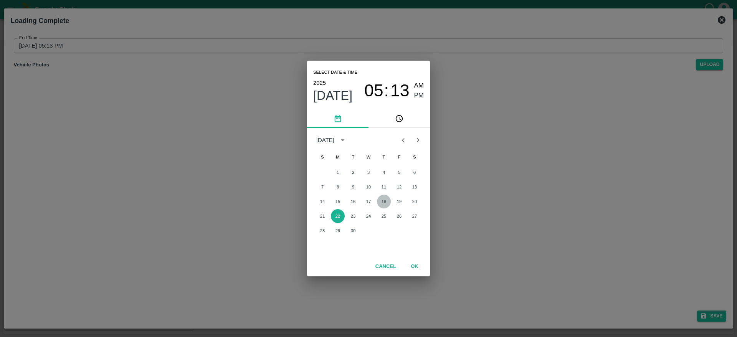
click at [386, 202] on button "18" at bounding box center [384, 202] width 14 height 14
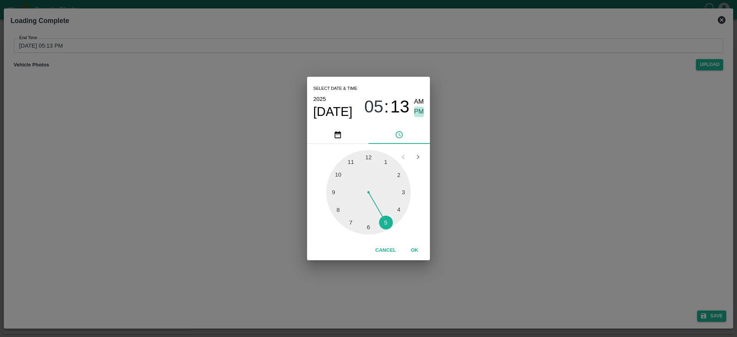
click at [419, 107] on span "PM" at bounding box center [419, 112] width 10 height 10
click at [416, 252] on button "OK" at bounding box center [414, 250] width 25 height 13
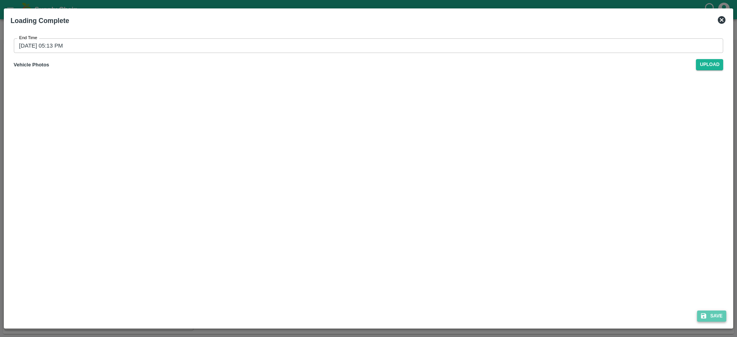
click at [702, 319] on icon "submit" at bounding box center [704, 316] width 7 height 7
type input "[DATE] 05:13 PM"
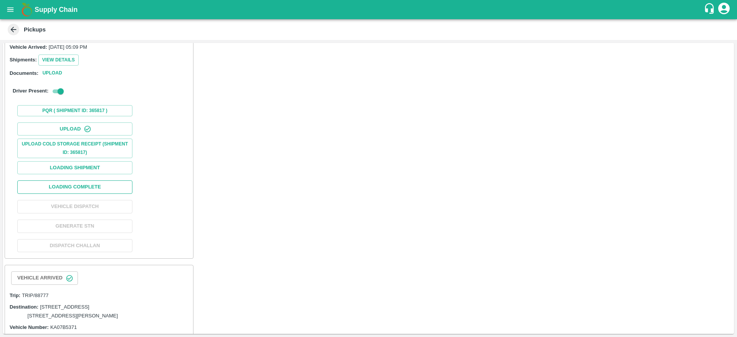
scroll to position [94, 0]
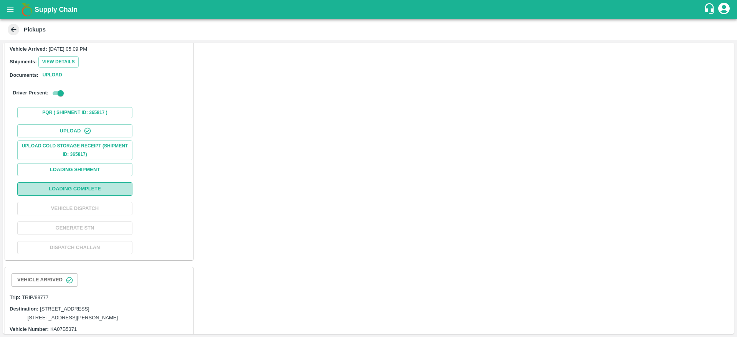
click at [83, 196] on button "Loading Complete" at bounding box center [74, 188] width 115 height 13
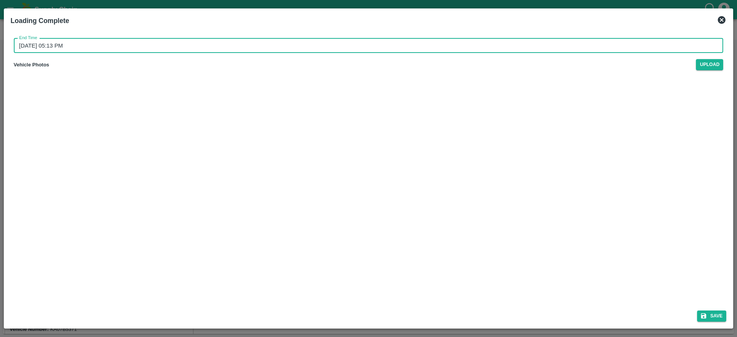
click at [339, 47] on input "[DATE] 05:13 PM" at bounding box center [366, 45] width 705 height 15
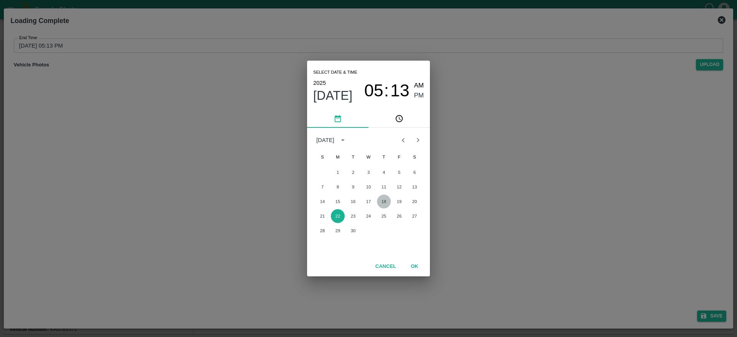
click at [388, 200] on button "18" at bounding box center [384, 202] width 14 height 14
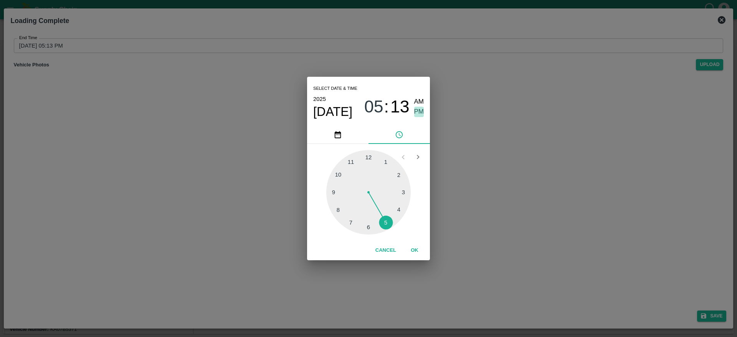
click at [422, 112] on span "PM" at bounding box center [419, 112] width 10 height 10
click at [413, 247] on button "OK" at bounding box center [414, 250] width 25 height 13
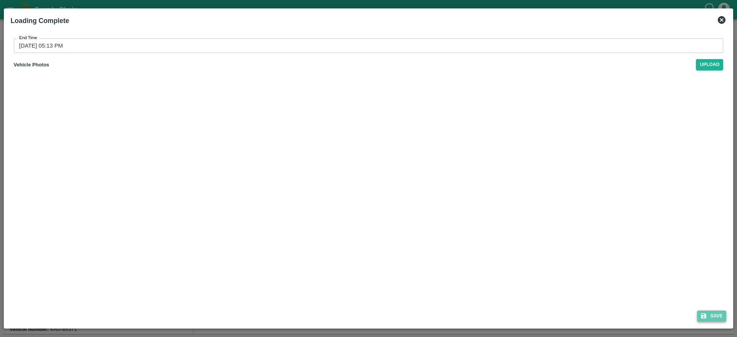
click at [706, 321] on button "Save" at bounding box center [711, 316] width 29 height 11
type input "[DATE] 05:13 PM"
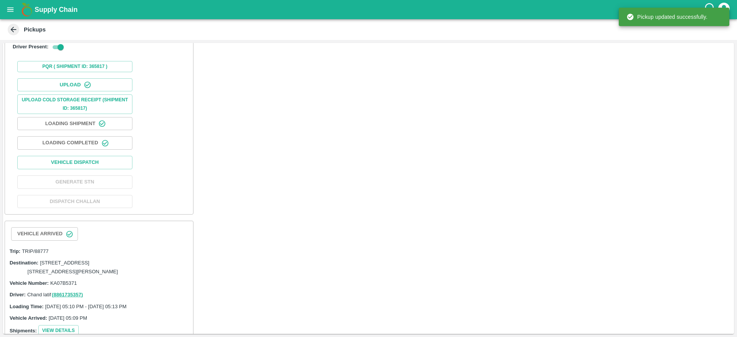
scroll to position [141, 0]
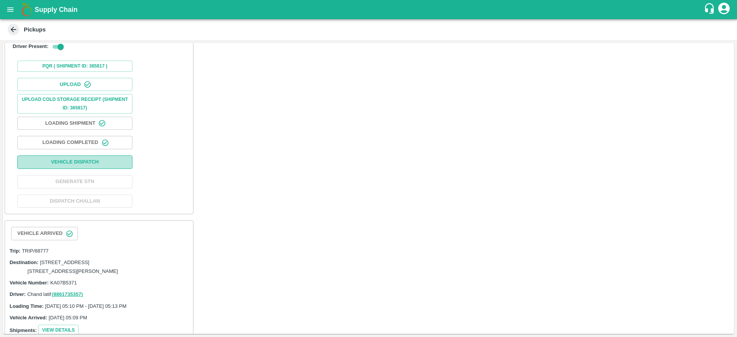
click at [115, 169] on button "Vehicle Dispatch" at bounding box center [74, 162] width 115 height 13
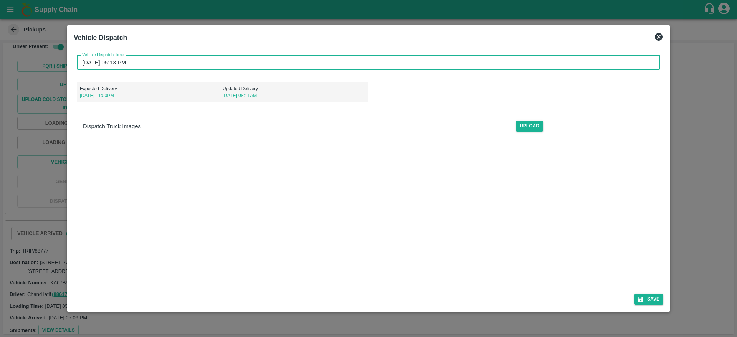
click at [329, 65] on input "[DATE] 05:13 PM" at bounding box center [366, 62] width 578 height 15
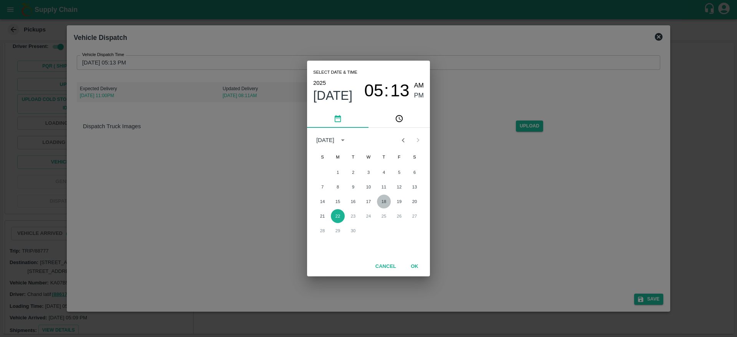
click at [385, 198] on button "18" at bounding box center [384, 202] width 14 height 14
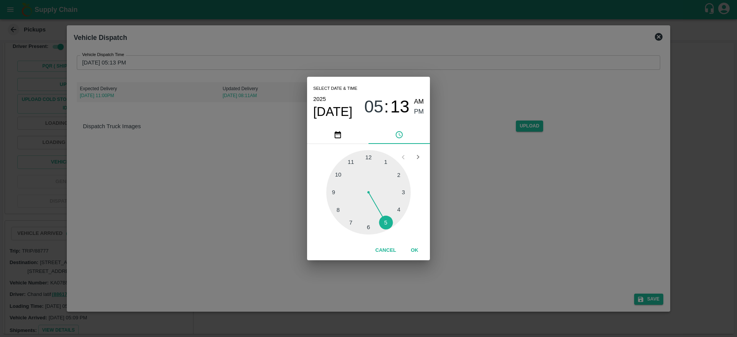
click at [350, 214] on div at bounding box center [368, 192] width 84 height 84
type input "[DATE] 07:13 PM"
click at [421, 109] on span "PM" at bounding box center [419, 112] width 10 height 10
click at [410, 257] on button "OK" at bounding box center [414, 250] width 25 height 13
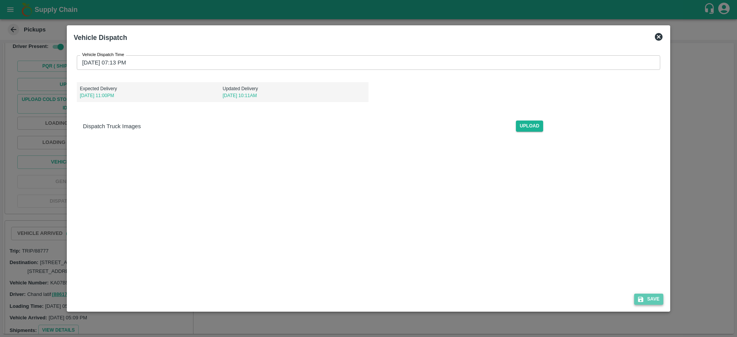
click at [646, 299] on button "Save" at bounding box center [648, 299] width 29 height 11
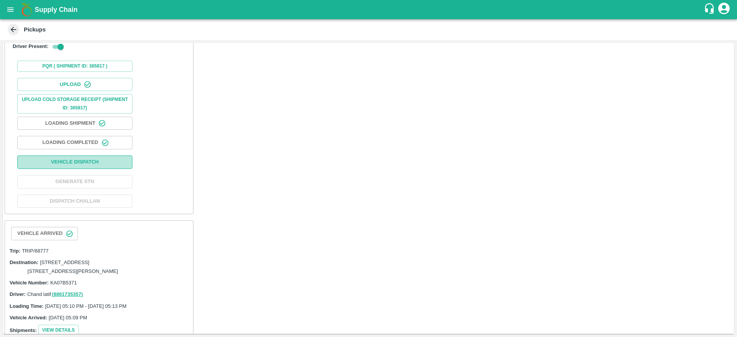
click at [83, 169] on button "Vehicle Dispatch" at bounding box center [74, 162] width 115 height 13
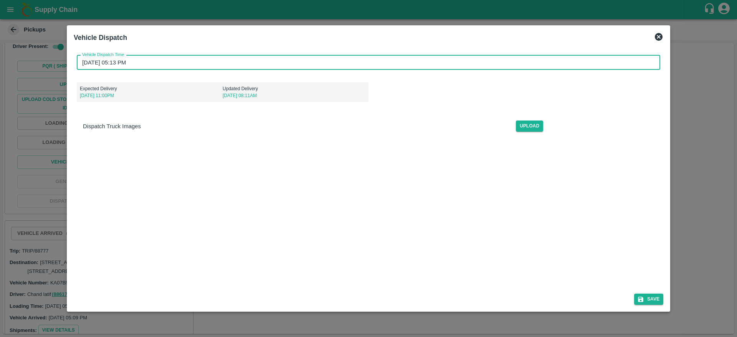
click at [312, 66] on input "[DATE] 05:13 PM" at bounding box center [366, 62] width 578 height 15
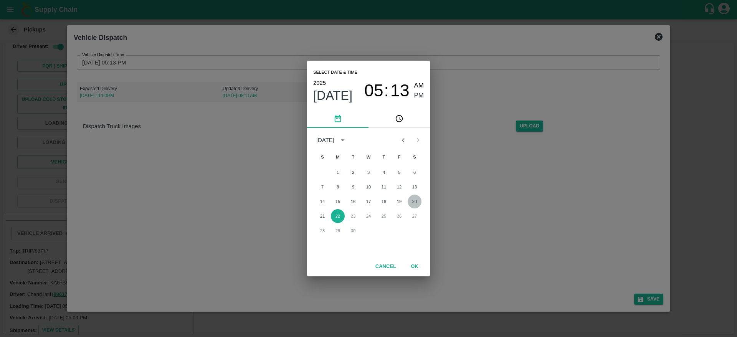
click at [415, 202] on button "20" at bounding box center [415, 202] width 14 height 14
type input "[DATE] 05:13 PM"
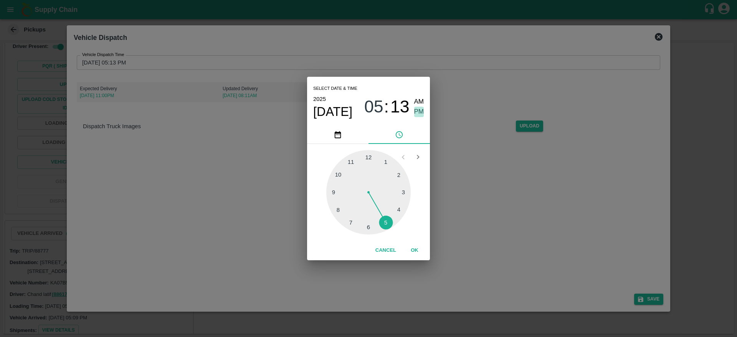
click at [421, 112] on span "PM" at bounding box center [419, 112] width 10 height 10
click at [414, 245] on button "OK" at bounding box center [414, 250] width 25 height 13
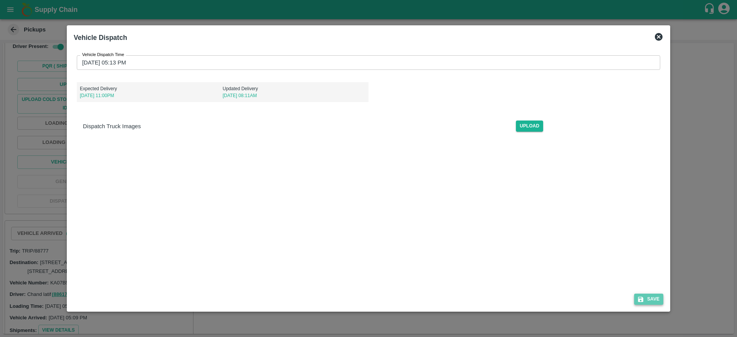
click at [651, 303] on button "Save" at bounding box center [648, 299] width 29 height 11
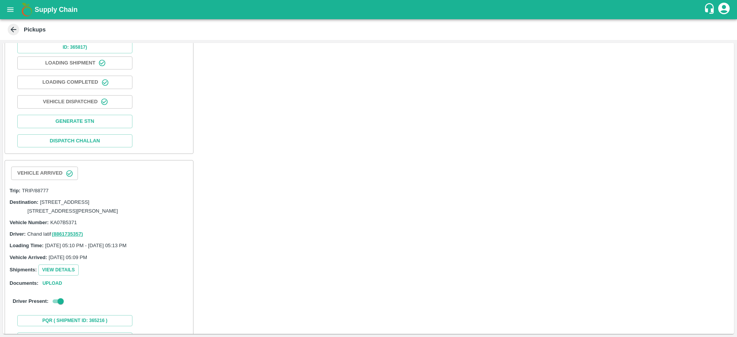
scroll to position [369, 0]
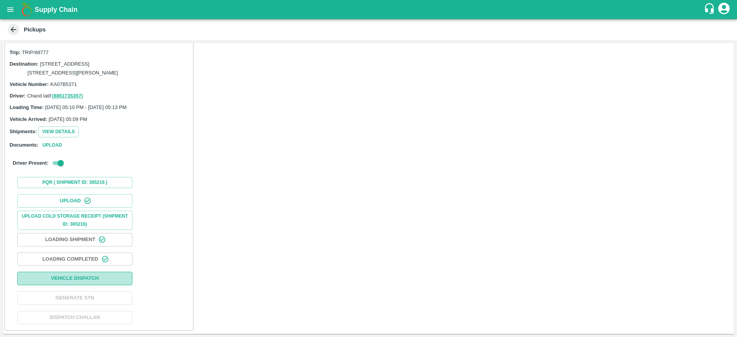
click at [120, 281] on button "Vehicle Dispatch" at bounding box center [74, 278] width 115 height 13
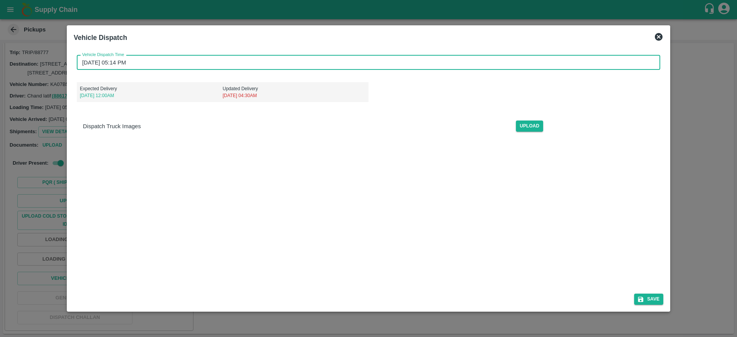
click at [338, 62] on input "[DATE] 05:14 PM" at bounding box center [366, 62] width 578 height 15
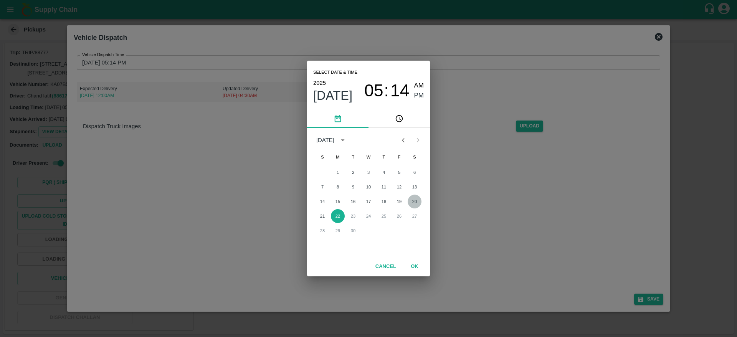
click at [418, 198] on button "20" at bounding box center [415, 202] width 14 height 14
type input "[DATE] 05:14 PM"
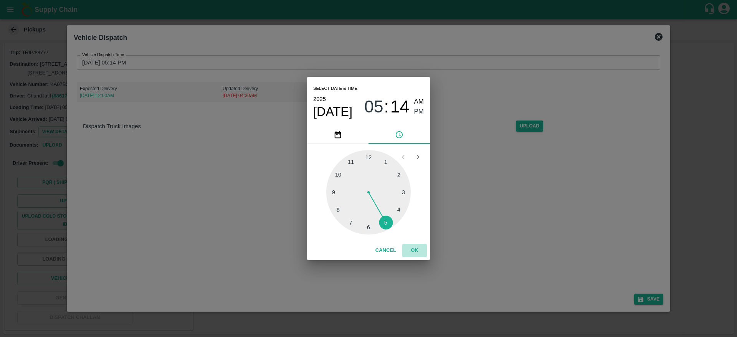
click at [412, 252] on button "OK" at bounding box center [414, 250] width 25 height 13
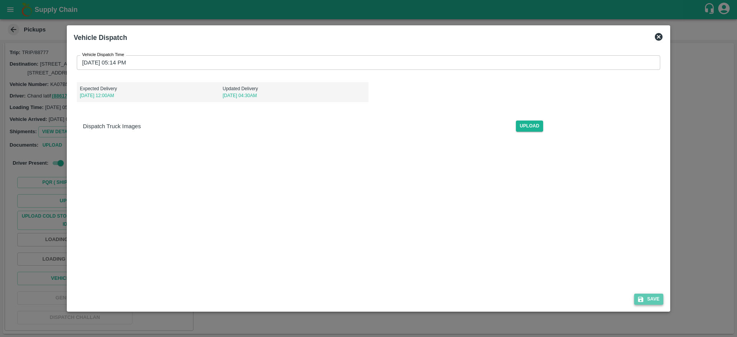
click at [644, 294] on button "Save" at bounding box center [648, 299] width 29 height 11
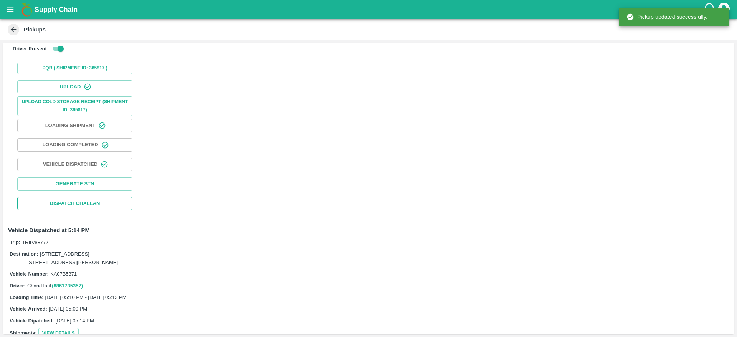
scroll to position [139, 0]
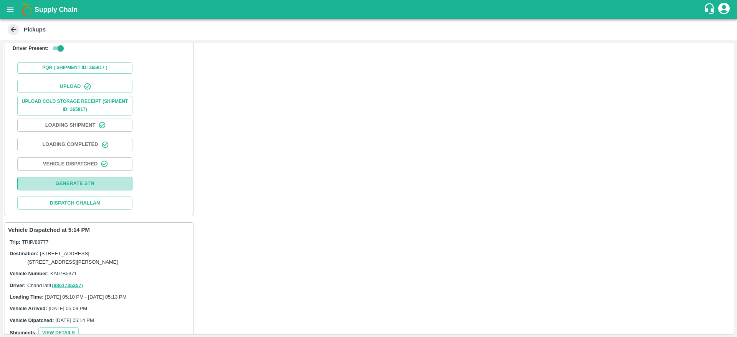
click at [128, 190] on button "Generate STN" at bounding box center [74, 183] width 115 height 13
